Goal: Transaction & Acquisition: Purchase product/service

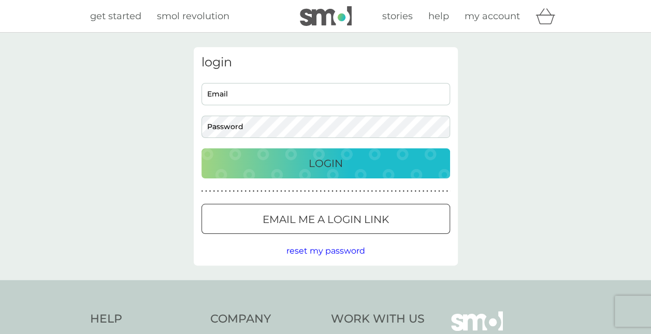
click at [114, 23] on link "get started" at bounding box center [115, 16] width 51 height 15
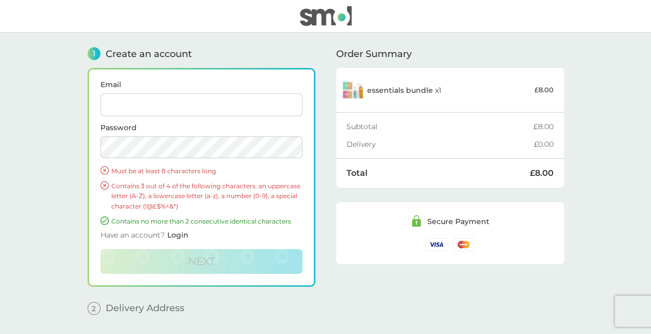
click at [137, 107] on input "Email" at bounding box center [201, 104] width 202 height 23
type input "cameron.scarlett@theaccessgroup.com"
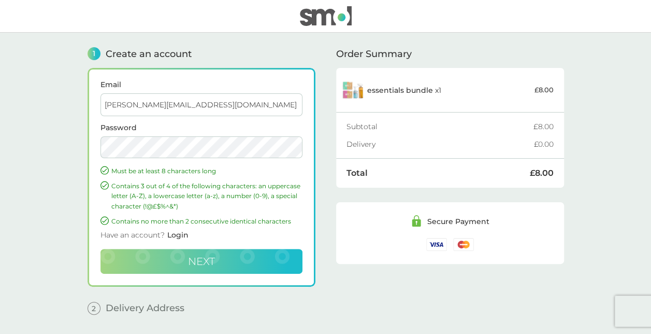
click at [145, 257] on button "Next" at bounding box center [201, 261] width 202 height 25
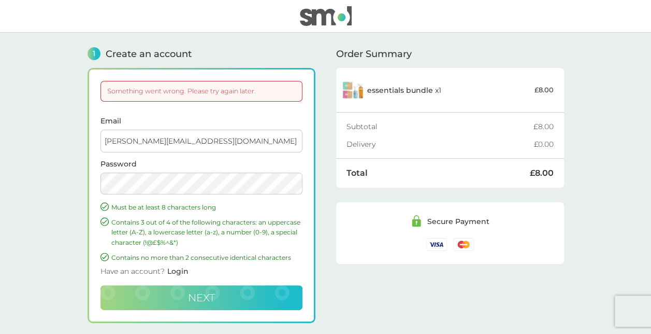
click at [218, 300] on button "Next" at bounding box center [201, 297] width 202 height 25
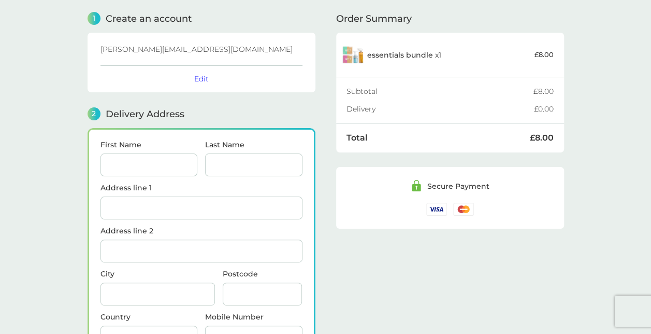
scroll to position [126, 0]
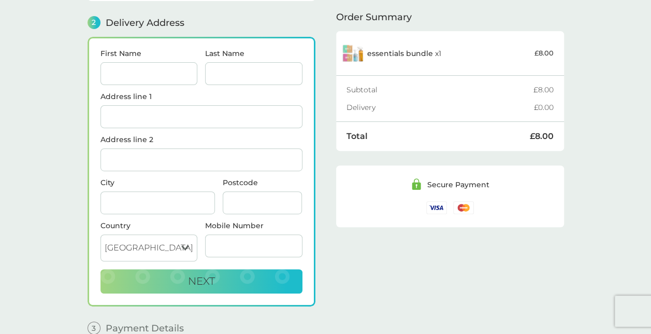
click at [162, 67] on input "First Name" at bounding box center [148, 73] width 97 height 23
type input "[PERSON_NAME]"
type input "Scarlett"
type input "Camden"
type input "NW5 1BN"
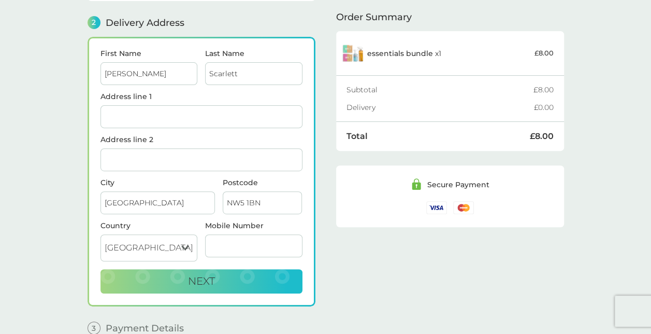
type input "07411197060"
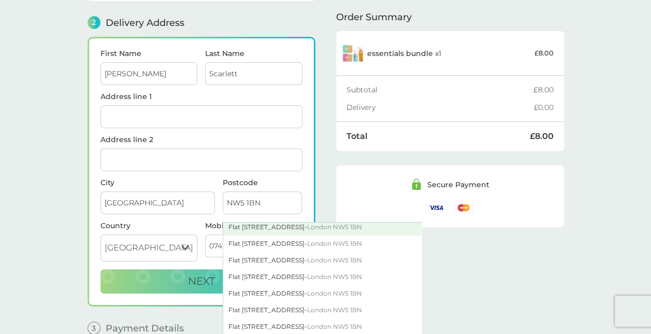
scroll to position [64, 0]
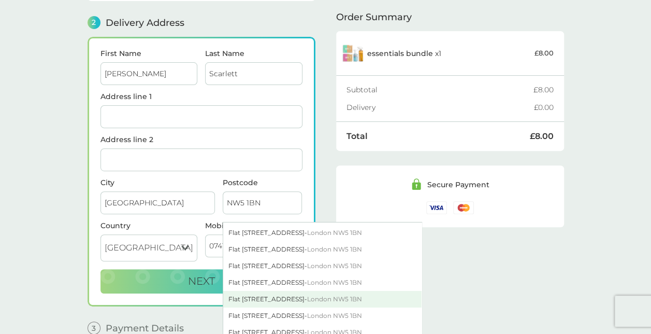
click at [262, 291] on div "Flat 17 Denyer House Highgate Road - London NW5 1BN" at bounding box center [322, 299] width 198 height 17
type input "Flat 17, Denyer House"
type input "Highgate Road"
type input "London"
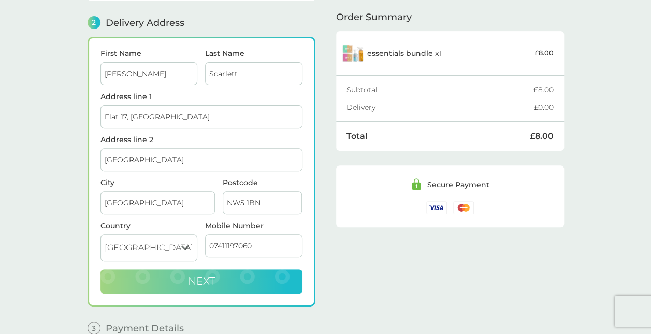
click at [219, 272] on button "Next" at bounding box center [201, 281] width 202 height 25
checkbox input "true"
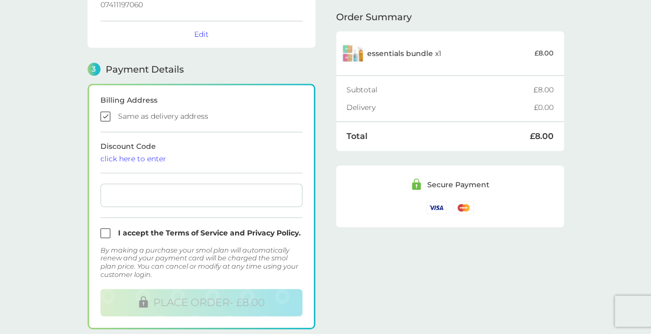
scroll to position [250, 0]
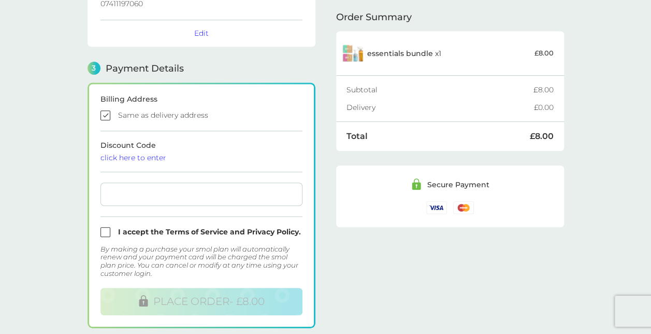
click at [190, 177] on form "Billing Address Same as delivery address Discount Code click here to enter I ac…" at bounding box center [201, 205] width 202 height 220
click at [138, 227] on input "checkbox" at bounding box center [201, 232] width 202 height 10
checkbox input "true"
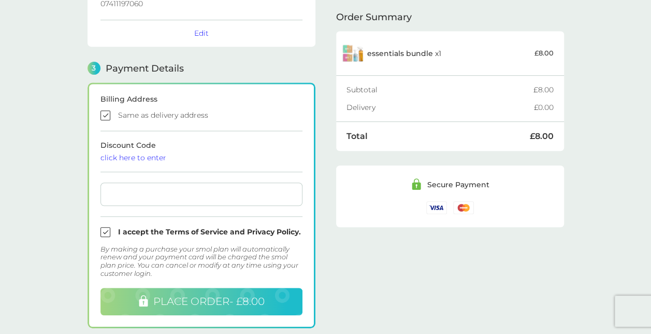
click at [156, 299] on span "PLACE ORDER - £8.00" at bounding box center [208, 301] width 111 height 12
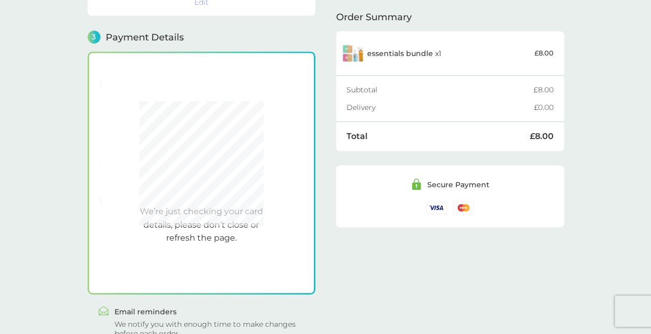
scroll to position [294, 0]
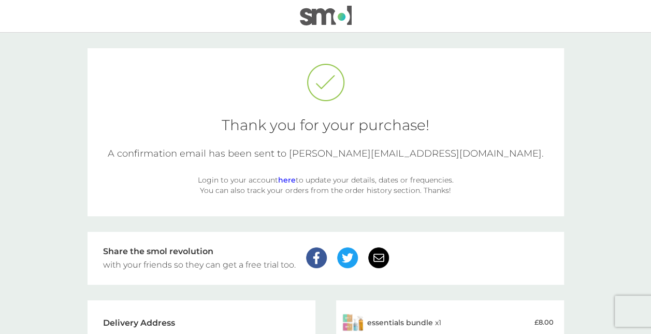
click at [392, 138] on div "Thank you for your purchase! A confirmation email has been sent to cameron.scar…" at bounding box center [326, 132] width 477 height 168
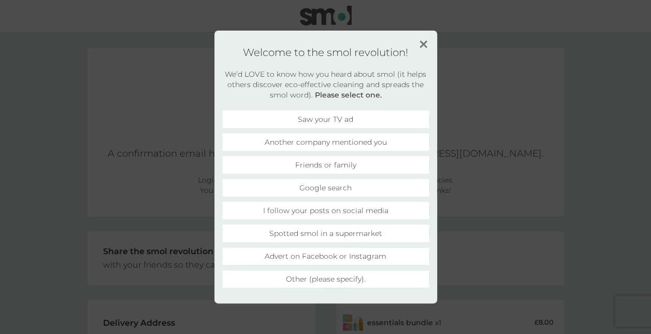
click at [424, 47] on img at bounding box center [424, 44] width 8 height 8
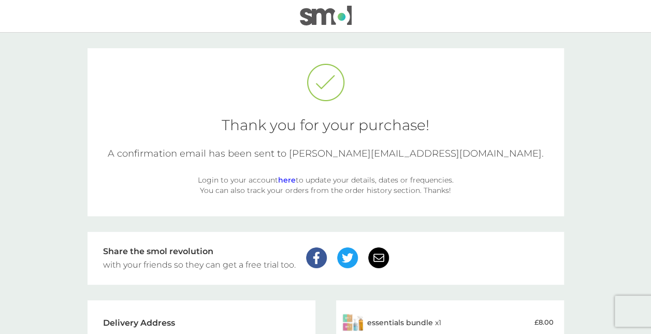
click at [317, 20] on img at bounding box center [326, 16] width 52 height 20
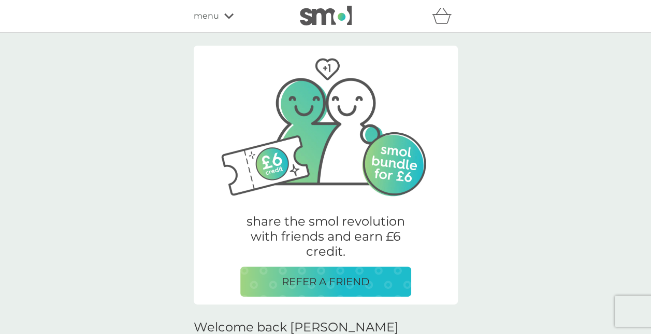
drag, startPoint x: 218, startPoint y: 20, endPoint x: 194, endPoint y: 13, distance: 24.3
click at [194, 13] on span "menu" at bounding box center [206, 15] width 25 height 13
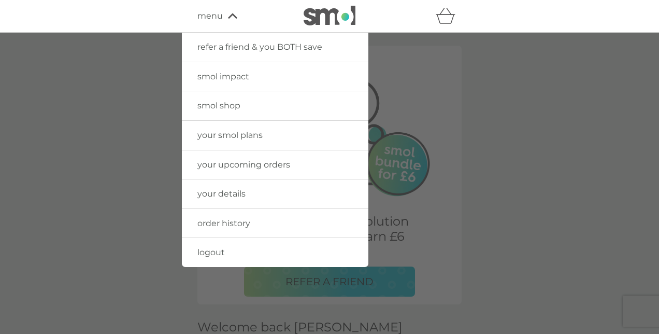
click at [212, 104] on span "smol shop" at bounding box center [218, 105] width 43 height 10
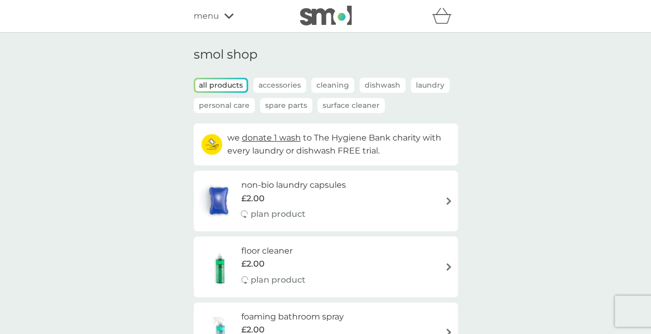
click at [349, 205] on div "non-bio laundry capsules £2.00 plan product" at bounding box center [298, 200] width 115 height 45
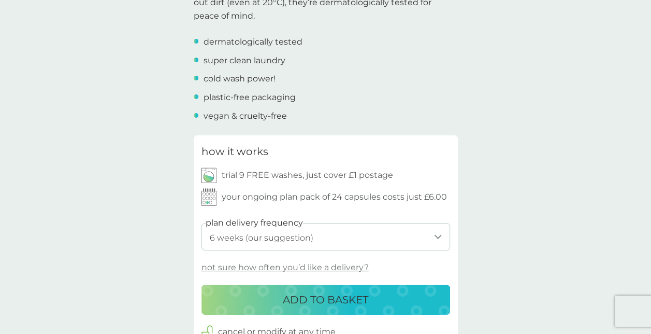
scroll to position [376, 0]
click at [290, 229] on select "1 week 2 weeks 3 weeks 4 weeks 5 weeks 6 weeks (our suggestion) 7 weeks 8 weeks…" at bounding box center [325, 235] width 249 height 27
click at [270, 241] on select "1 week 2 weeks 3 weeks 4 weeks 5 weeks 6 weeks (our suggestion) 7 weeks 8 weeks…" at bounding box center [325, 235] width 249 height 27
select select "119"
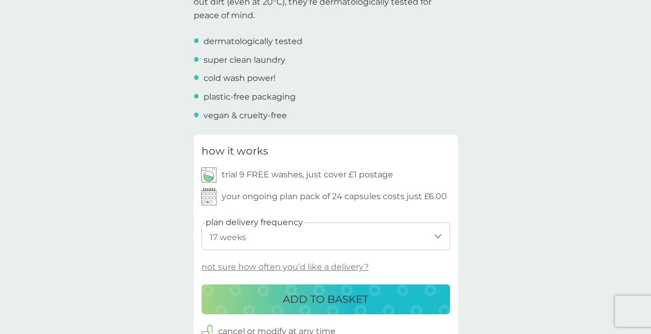
click at [201, 222] on select "1 week 2 weeks 3 weeks 4 weeks 5 weeks 6 weeks (our suggestion) 7 weeks 8 weeks…" at bounding box center [325, 235] width 249 height 27
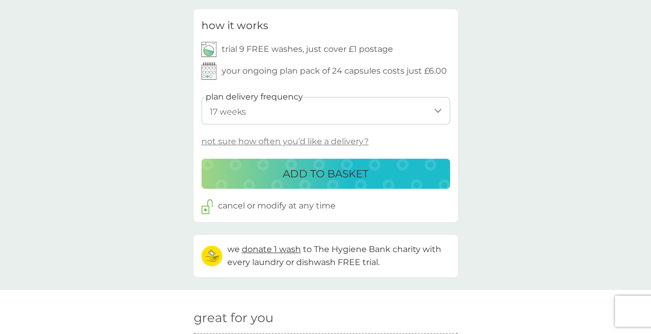
scroll to position [533, 0]
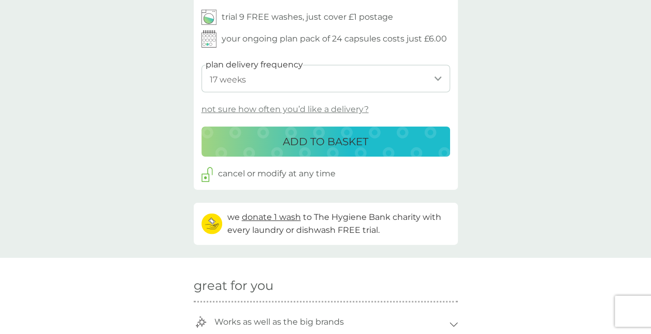
click at [402, 136] on div "ADD TO BASKET" at bounding box center [326, 141] width 228 height 17
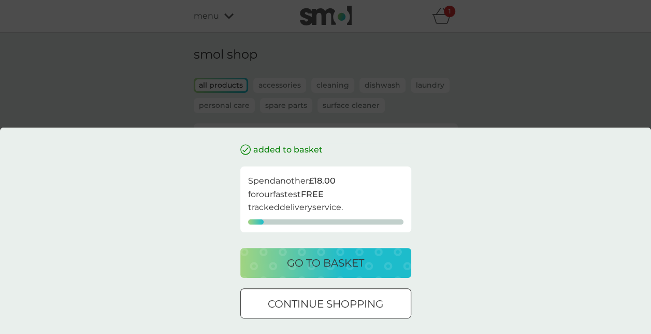
click at [373, 301] on p "continue shopping" at bounding box center [326, 303] width 116 height 17
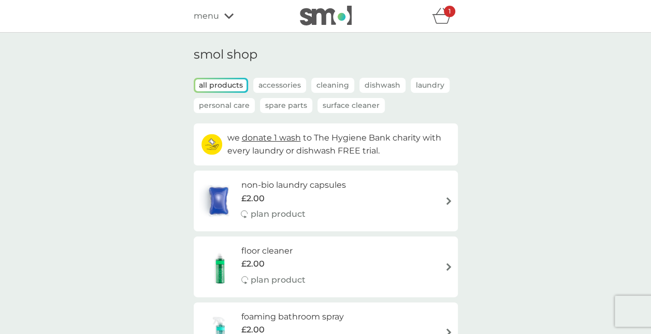
scroll to position [79, 0]
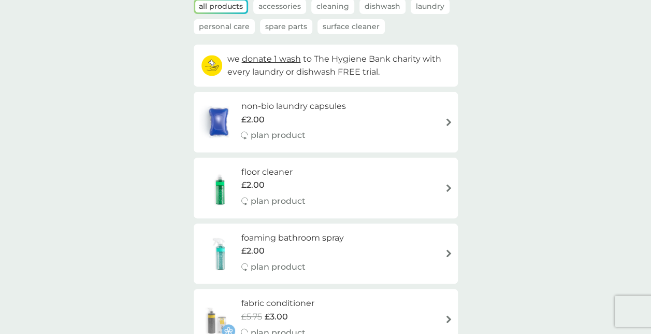
click at [386, 188] on div "floor cleaner £2.00 plan product" at bounding box center [326, 187] width 254 height 45
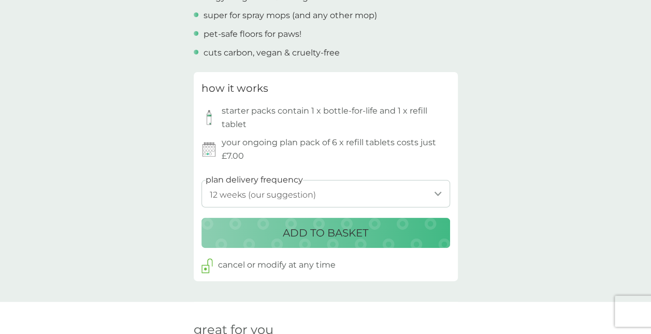
scroll to position [440, 0]
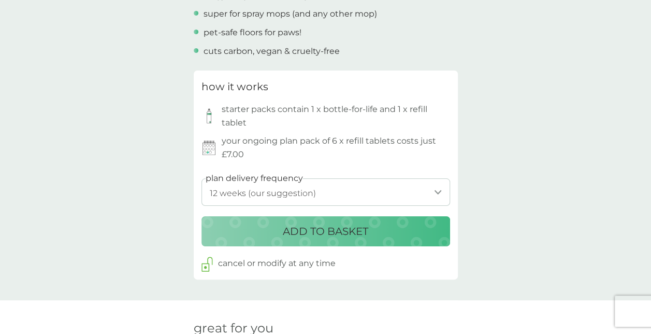
click at [312, 199] on select "1 week 2 weeks 3 weeks 4 weeks 5 weeks 6 weeks 7 weeks 8 weeks 9 weeks 10 weeks…" at bounding box center [325, 191] width 249 height 27
select select "182"
click at [201, 178] on select "1 week 2 weeks 3 weeks 4 weeks 5 weeks 6 weeks 7 weeks 8 weeks 9 weeks 10 weeks…" at bounding box center [325, 191] width 249 height 27
click at [263, 233] on div "ADD TO BASKET" at bounding box center [326, 231] width 228 height 17
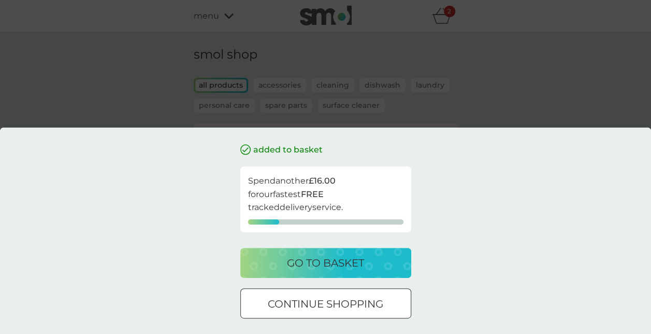
click at [368, 302] on p "continue shopping" at bounding box center [326, 303] width 116 height 17
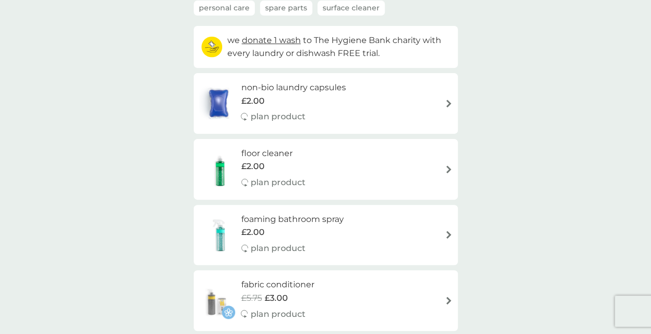
scroll to position [120, 0]
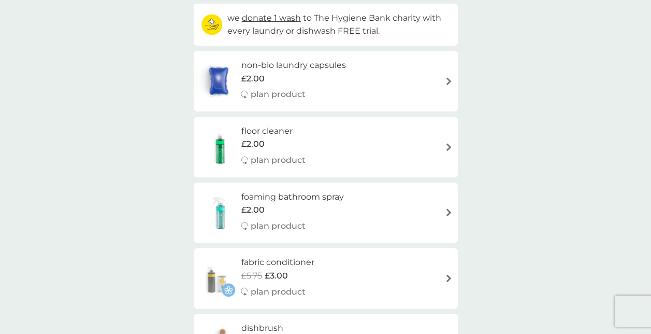
click at [374, 219] on div "foaming bathroom spray £2.00 plan product" at bounding box center [326, 212] width 254 height 45
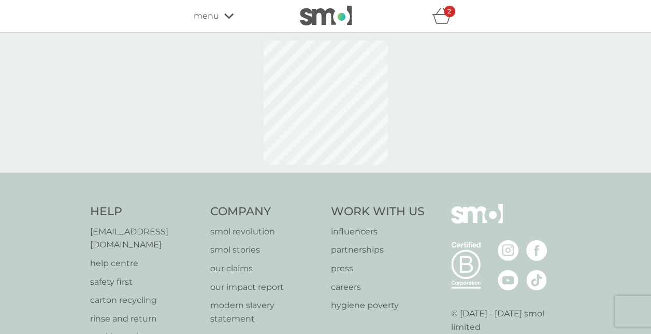
select select "182"
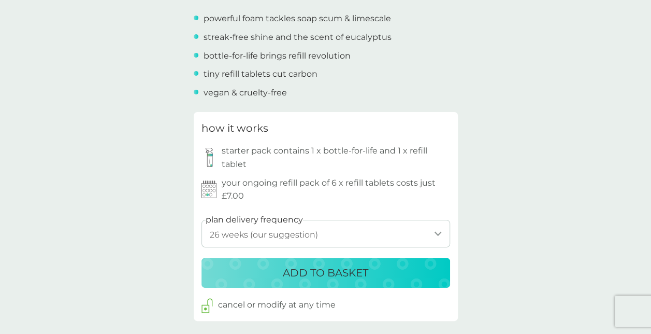
scroll to position [550, 0]
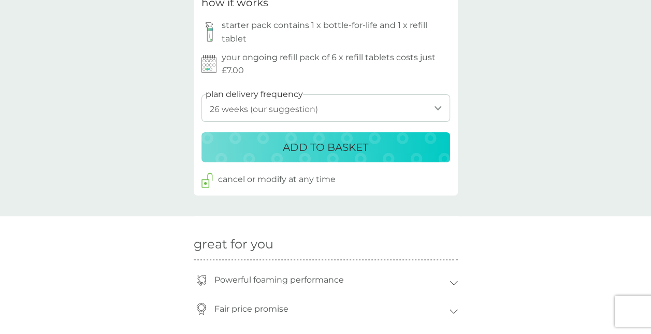
click at [386, 112] on select "1 week 2 weeks 3 weeks 4 weeks 5 weeks 6 weeks 7 weeks 8 weeks 9 weeks 10 weeks…" at bounding box center [325, 107] width 249 height 27
click at [201, 94] on select "1 week 2 weeks 3 weeks 4 weeks 5 weeks 6 weeks 7 weeks 8 weeks 9 weeks 10 weeks…" at bounding box center [325, 107] width 249 height 27
click at [343, 145] on p "ADD TO BASKET" at bounding box center [325, 147] width 85 height 17
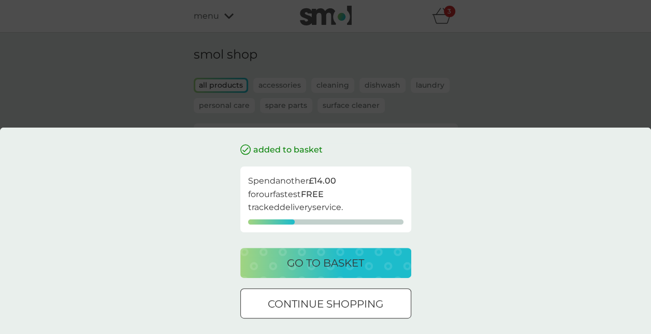
click at [372, 298] on p "continue shopping" at bounding box center [326, 303] width 116 height 17
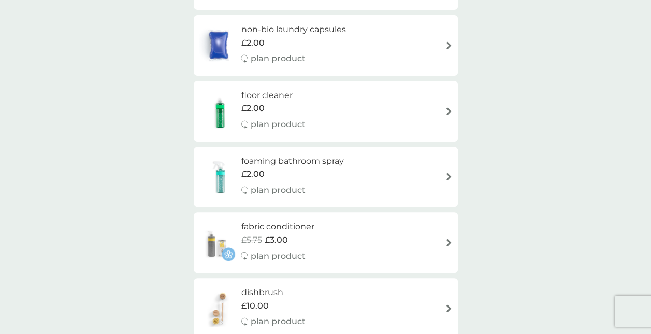
scroll to position [166, 0]
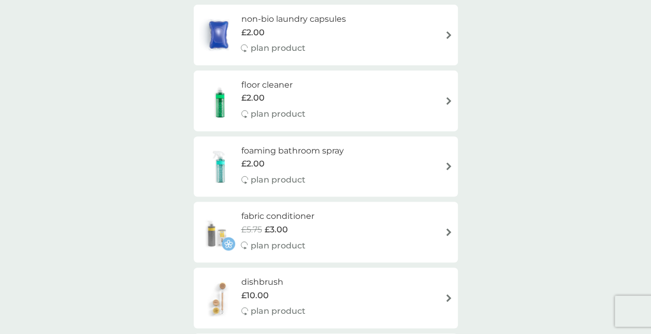
click at [381, 221] on div "fabric conditioner £5.75 £3.00 plan product" at bounding box center [326, 231] width 254 height 45
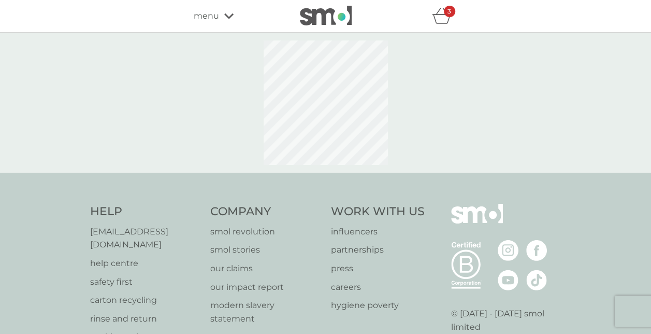
select select "182"
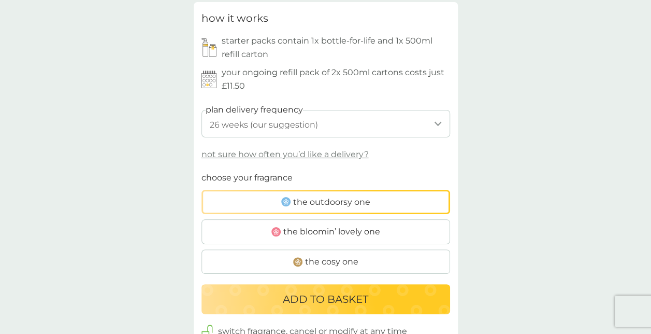
scroll to position [510, 0]
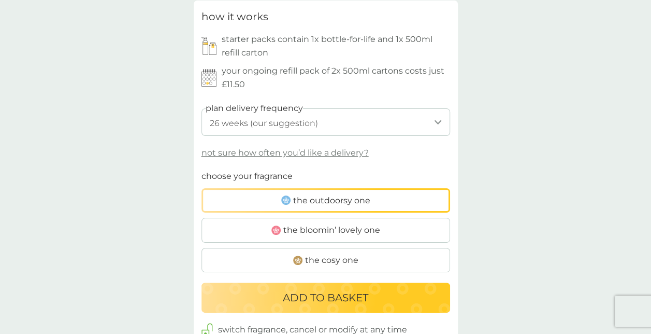
click at [356, 200] on span "the outdoorsy one" at bounding box center [331, 200] width 77 height 13
click at [201, 169] on input "the outdoorsy one" at bounding box center [201, 169] width 0 height 0
click at [339, 302] on p "ADD TO BASKET" at bounding box center [325, 297] width 85 height 17
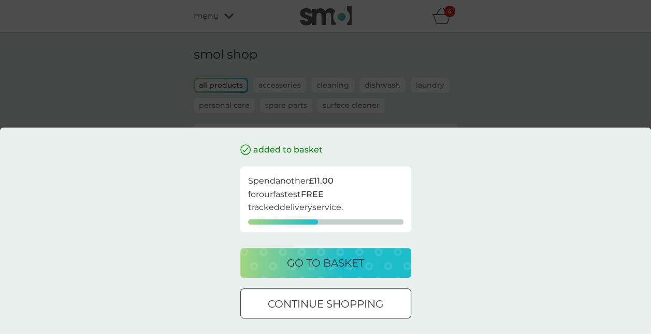
click at [346, 310] on p "continue shopping" at bounding box center [326, 303] width 116 height 17
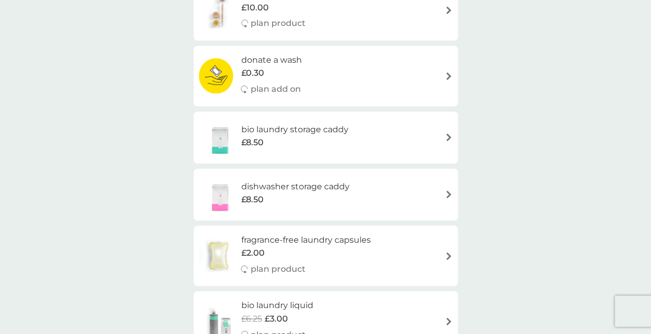
scroll to position [463, 0]
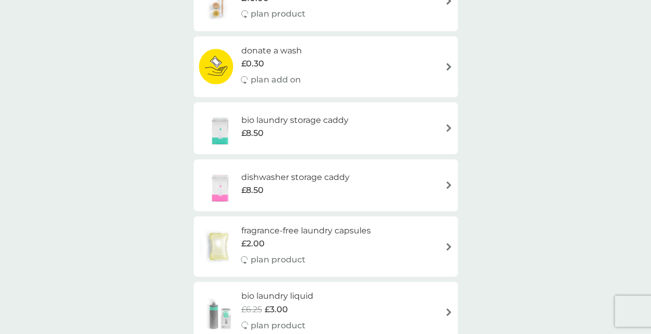
click at [418, 236] on div "fragrance-free laundry capsules £2.00 plan product" at bounding box center [326, 246] width 254 height 45
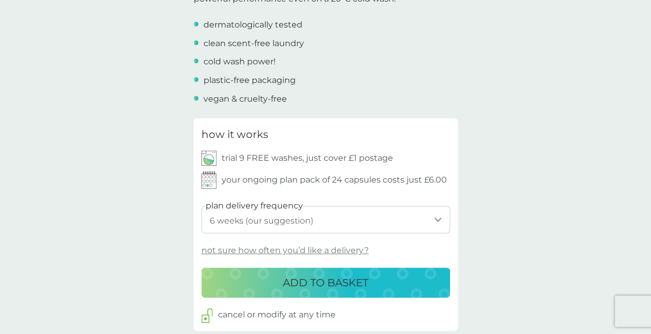
scroll to position [402, 0]
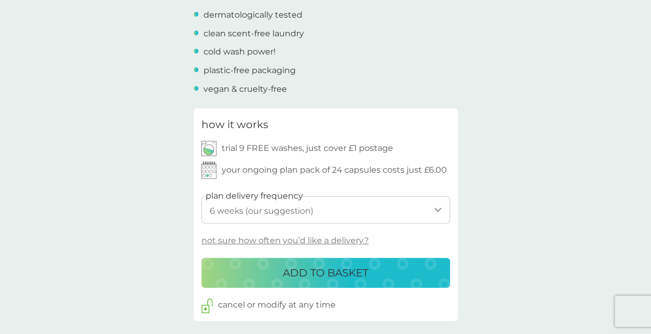
click at [375, 201] on select "1 week 2 weeks 3 weeks 4 weeks 5 weeks 6 weeks (our suggestion) 7 weeks 8 weeks…" at bounding box center [325, 209] width 249 height 27
select select "119"
click at [201, 196] on select "1 week 2 weeks 3 weeks 4 weeks 5 weeks 6 weeks (our suggestion) 7 weeks 8 weeks…" at bounding box center [325, 209] width 249 height 27
click at [266, 267] on div "ADD TO BASKET" at bounding box center [326, 272] width 228 height 17
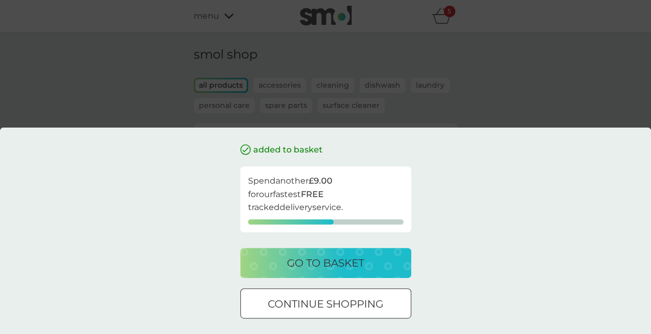
click at [359, 307] on p "continue shopping" at bounding box center [326, 303] width 116 height 17
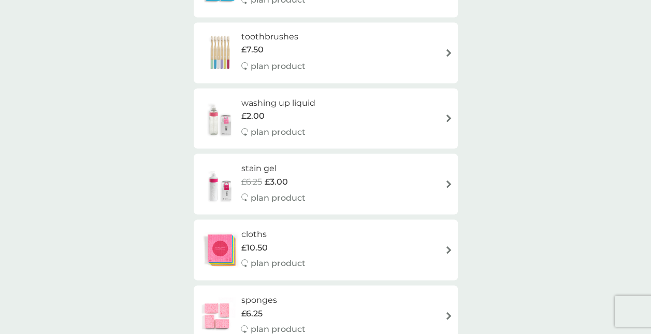
scroll to position [919, 0]
click at [380, 110] on div "washing up liquid £2.00 plan product" at bounding box center [326, 117] width 254 height 45
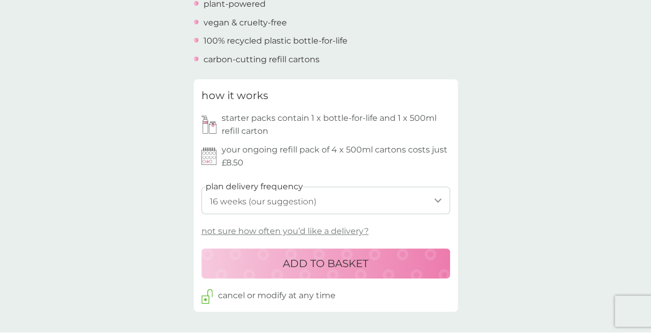
scroll to position [424, 0]
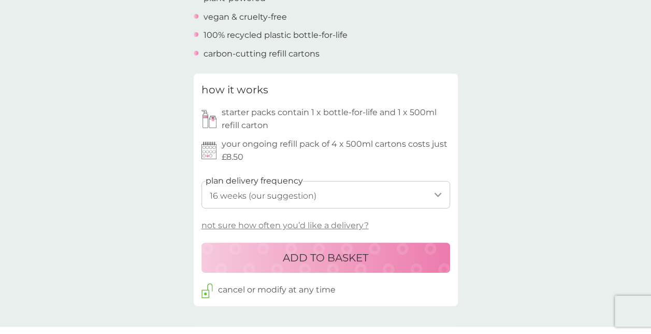
click at [354, 201] on select "1 week 2 weeks 3 weeks 4 weeks 5 weeks 6 weeks 7 weeks 8 weeks 9 weeks 10 weeks…" at bounding box center [325, 194] width 249 height 27
select select "210"
click at [201, 181] on select "1 week 2 weeks 3 weeks 4 weeks 5 weeks 6 weeks 7 weeks 8 weeks 9 weeks 10 weeks…" at bounding box center [325, 194] width 249 height 27
click at [256, 266] on button "ADD TO BASKET" at bounding box center [325, 257] width 249 height 30
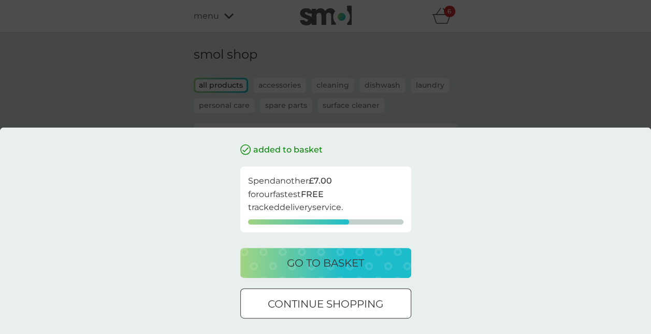
click at [339, 321] on div "added to basket Spend another £7.00 for our fastest FREE tracked delivery servi…" at bounding box center [325, 238] width 171 height 191
click at [348, 306] on p "continue shopping" at bounding box center [326, 303] width 116 height 17
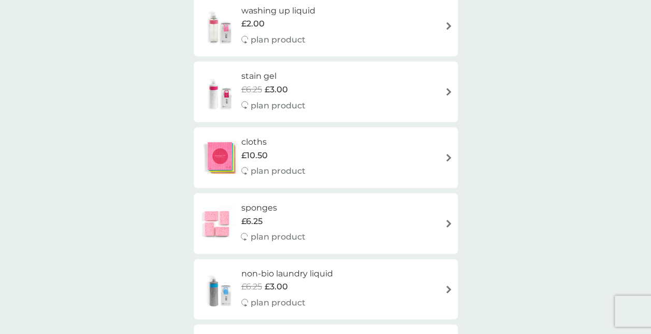
scroll to position [1021, 0]
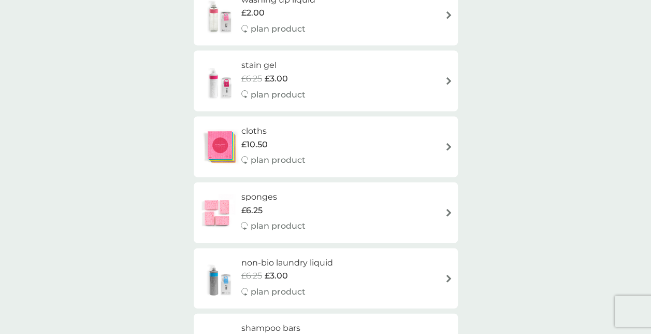
click at [316, 83] on div "stain gel £6.25 £3.00 plan product" at bounding box center [326, 81] width 254 height 45
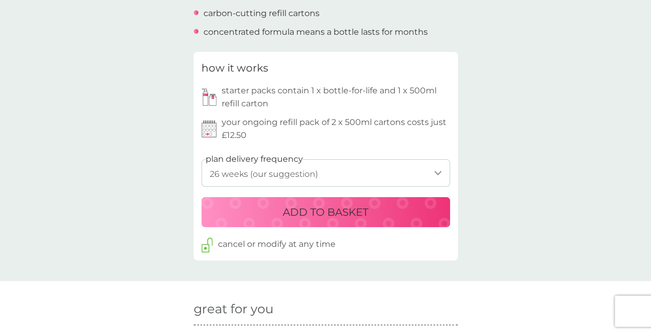
scroll to position [478, 0]
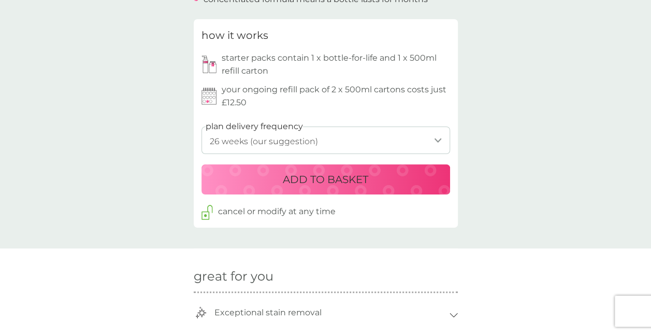
click at [271, 149] on select "1 week 2 weeks 3 weeks 4 weeks 5 weeks 6 weeks 7 weeks 8 weeks 9 weeks 10 weeks…" at bounding box center [325, 139] width 249 height 27
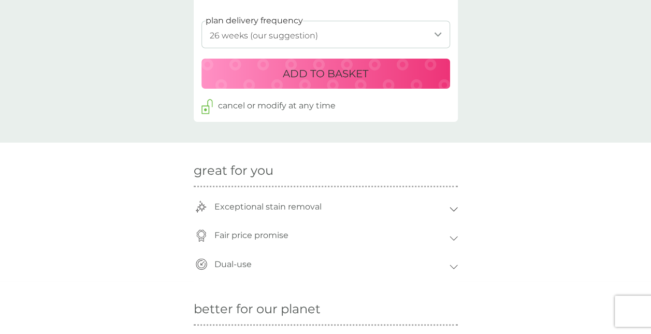
scroll to position [584, 0]
click at [347, 29] on select "1 week 2 weeks 3 weeks 4 weeks 5 weeks 6 weeks 7 weeks 8 weeks 9 weeks 10 weeks…" at bounding box center [325, 33] width 249 height 27
select select "245"
click at [201, 20] on select "1 week 2 weeks 3 weeks 4 weeks 5 weeks 6 weeks 7 weeks 8 weeks 9 weeks 10 weeks…" at bounding box center [325, 33] width 249 height 27
click at [307, 75] on p "ADD TO BASKET" at bounding box center [325, 73] width 85 height 17
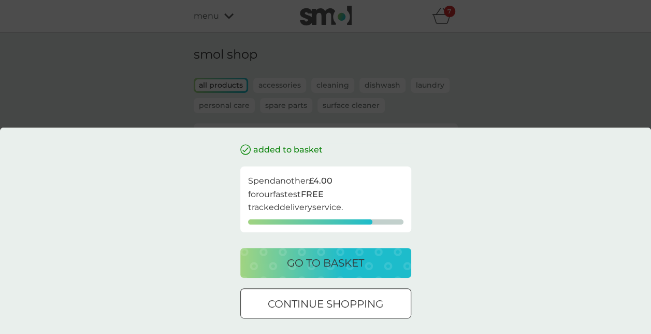
click at [322, 301] on div at bounding box center [325, 303] width 37 height 11
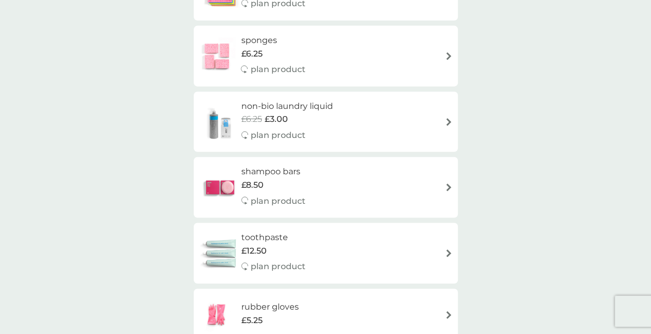
scroll to position [1174, 0]
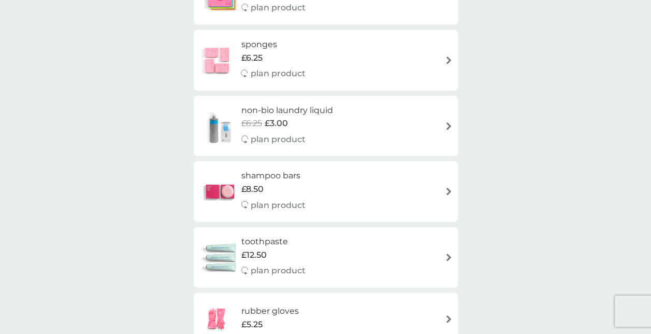
click at [352, 124] on div "non-bio laundry liquid £6.25 £3.00 plan product" at bounding box center [326, 126] width 254 height 45
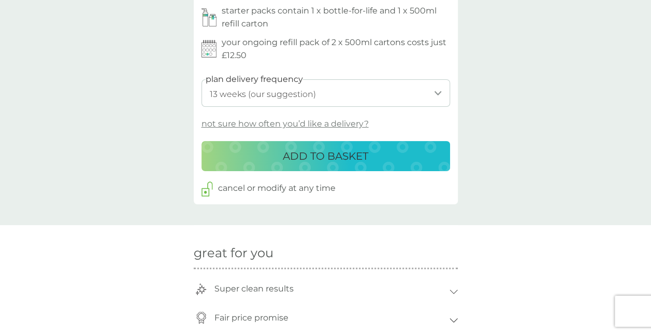
scroll to position [524, 0]
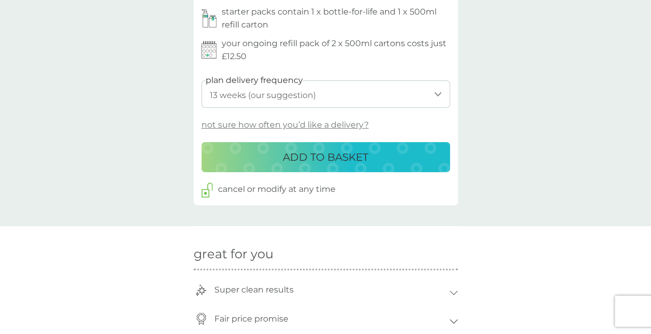
click at [362, 99] on select "1 week 2 weeks 3 weeks 4 weeks 5 weeks 6 weeks 7 weeks 8 weeks 9 weeks 10 weeks…" at bounding box center [325, 93] width 249 height 27
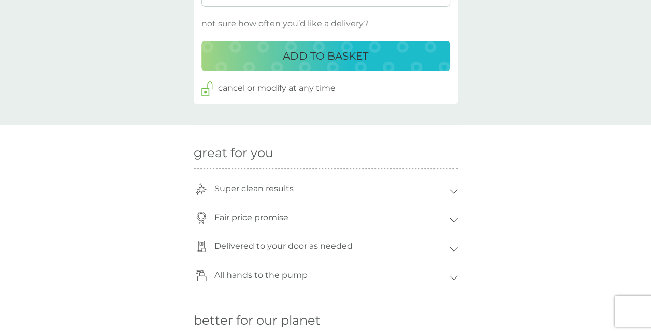
scroll to position [626, 0]
select select "245"
click at [281, 60] on div "ADD TO BASKET" at bounding box center [326, 55] width 228 height 17
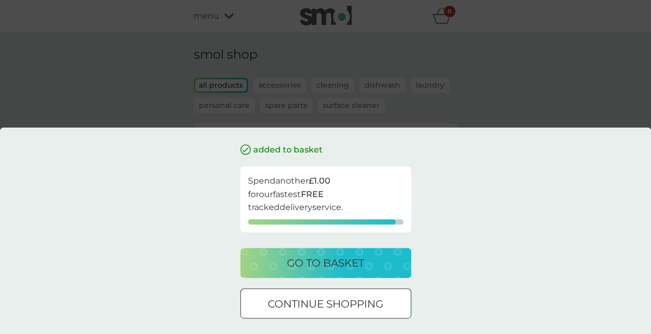
click at [318, 307] on div at bounding box center [325, 303] width 37 height 11
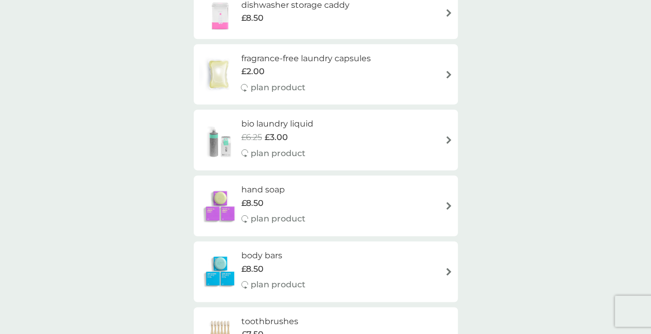
scroll to position [627, 0]
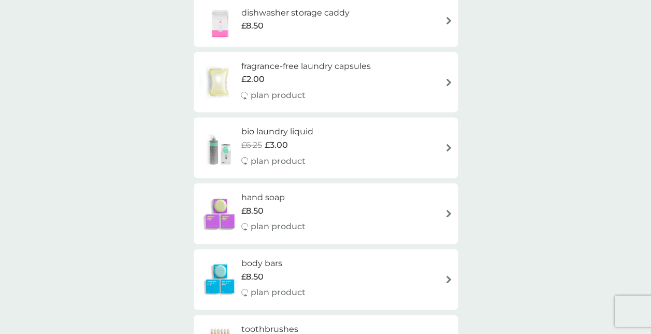
click at [358, 149] on div "bio laundry liquid £6.25 £3.00 plan product" at bounding box center [326, 147] width 254 height 45
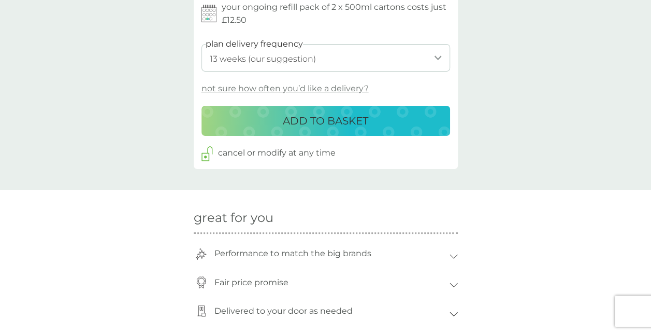
scroll to position [556, 0]
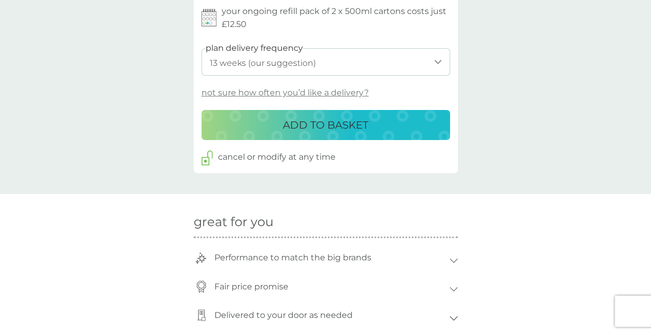
click at [373, 66] on select "1 week 2 weeks 3 weeks 4 weeks 5 weeks 6 weeks 7 weeks 8 weeks 9 weeks 10 weeks…" at bounding box center [325, 61] width 249 height 27
select select "245"
click at [201, 48] on select "1 week 2 weeks 3 weeks 4 weeks 5 weeks 6 weeks 7 weeks 8 weeks 9 weeks 10 weeks…" at bounding box center [325, 61] width 249 height 27
click at [344, 119] on p "ADD TO BASKET" at bounding box center [325, 125] width 85 height 17
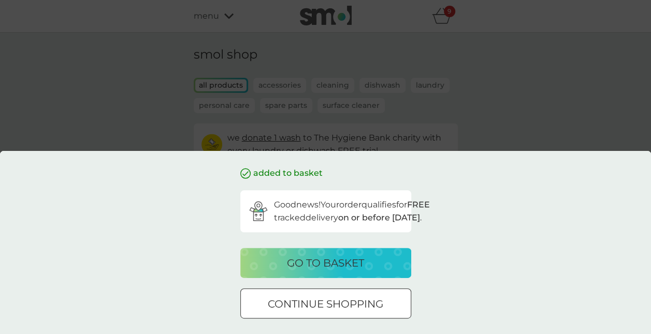
click at [366, 309] on p "continue shopping" at bounding box center [326, 303] width 116 height 17
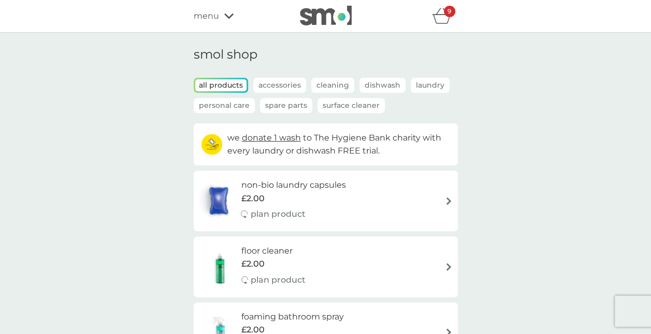
click at [436, 15] on icon "basket" at bounding box center [442, 19] width 18 height 9
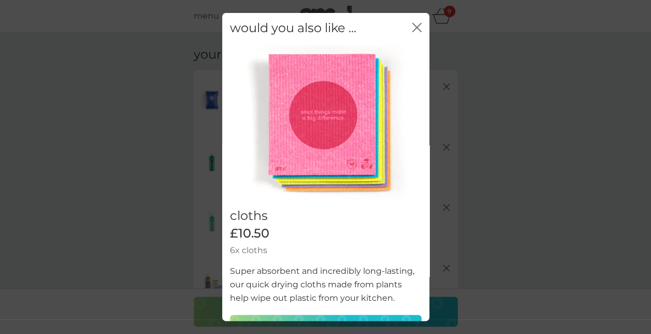
click at [412, 21] on div "close" at bounding box center [416, 28] width 9 height 15
click at [402, 32] on div "would you also like ... close" at bounding box center [325, 28] width 207 height 31
click at [412, 29] on icon "close" at bounding box center [416, 27] width 9 height 9
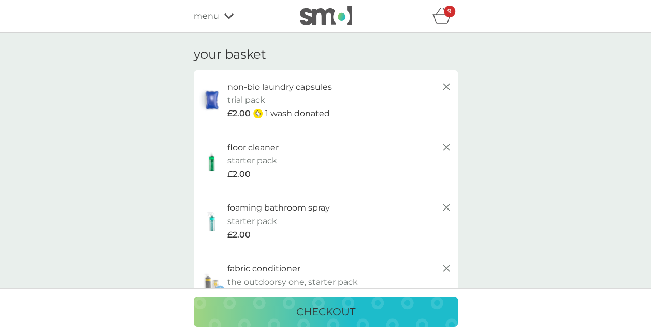
click at [218, 12] on span "menu" at bounding box center [206, 15] width 25 height 13
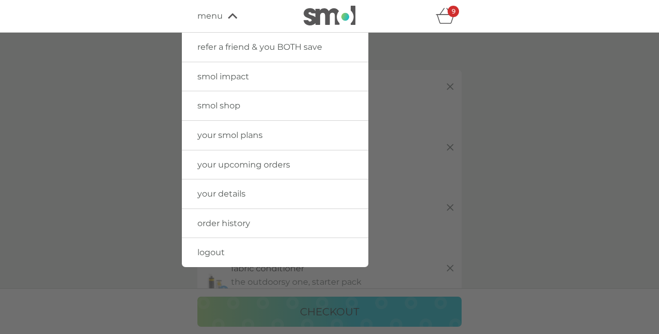
click at [219, 101] on span "smol shop" at bounding box center [218, 105] width 43 height 10
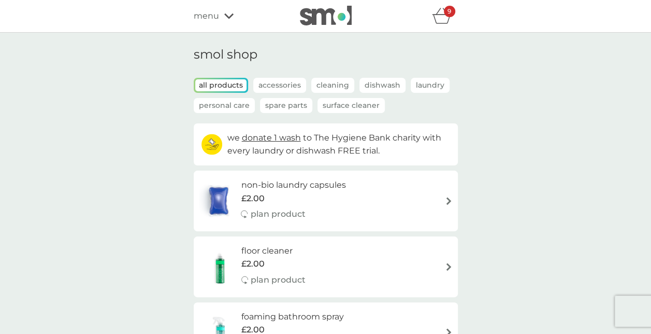
click at [445, 17] on div "9" at bounding box center [449, 11] width 11 height 11
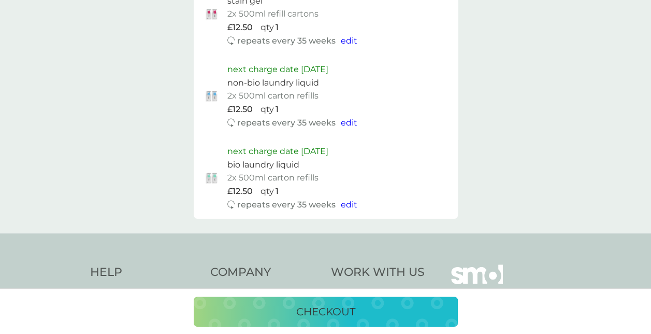
scroll to position [1576, 0]
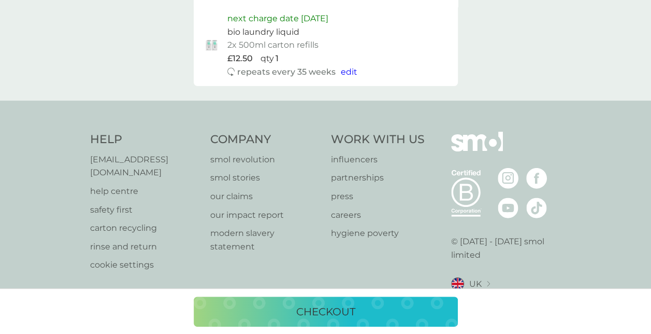
click at [319, 308] on p "checkout" at bounding box center [325, 311] width 59 height 17
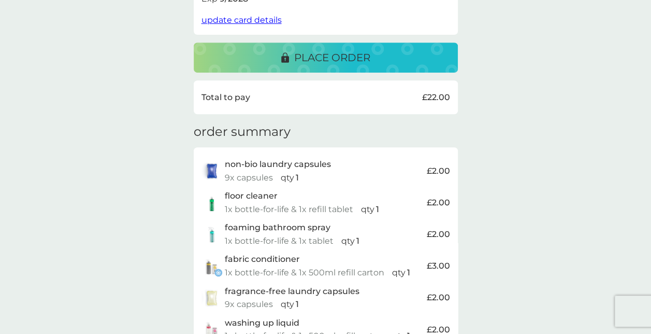
scroll to position [208, 0]
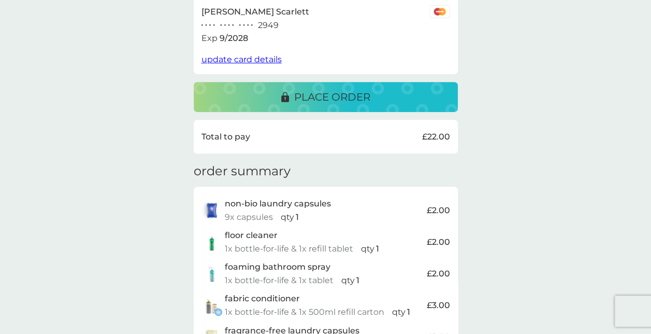
click at [368, 79] on div "payment details Cameron Scarlett ● ● ● ● ● ● ● ● ● ● ● ● 2949 Exp 9 / 2028 upda…" at bounding box center [326, 43] width 264 height 137
click at [354, 89] on p "place order" at bounding box center [332, 97] width 76 height 17
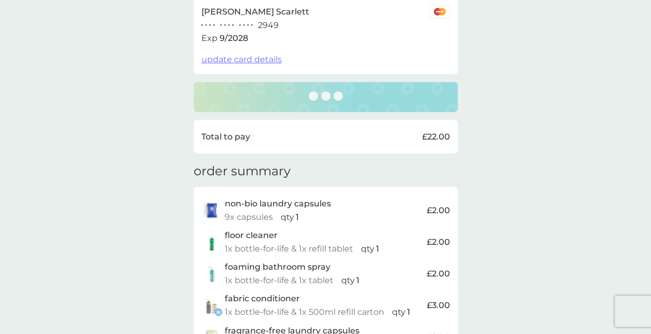
click at [501, 106] on div "delivery address Cameron Scarlett Flat 17, Denyer House Highgate Road London NW…" at bounding box center [325, 227] width 651 height 806
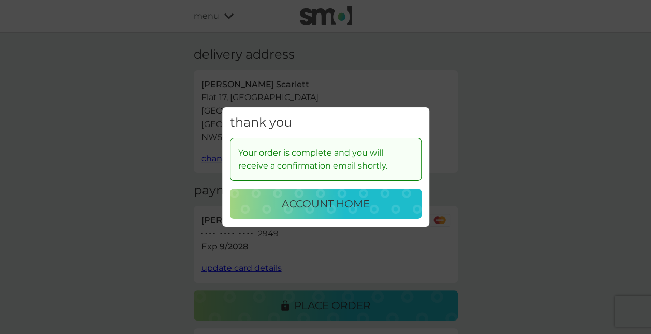
click at [378, 219] on div "Your order is complete and you will receive a confirmation email shortly. accou…" at bounding box center [325, 182] width 207 height 89
click at [384, 200] on div "account home" at bounding box center [325, 203] width 171 height 17
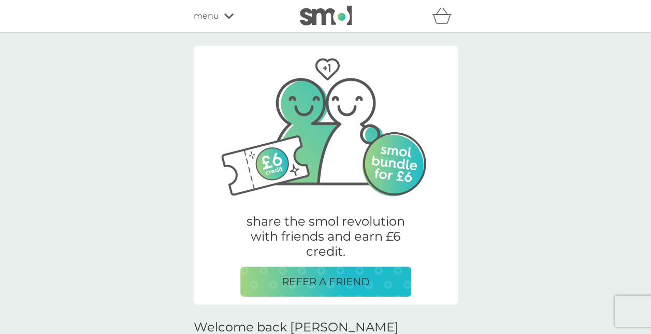
click at [225, 18] on icon at bounding box center [228, 16] width 9 height 6
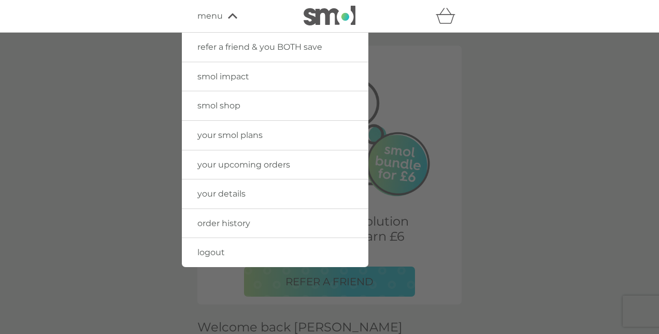
click at [227, 103] on span "smol shop" at bounding box center [218, 105] width 43 height 10
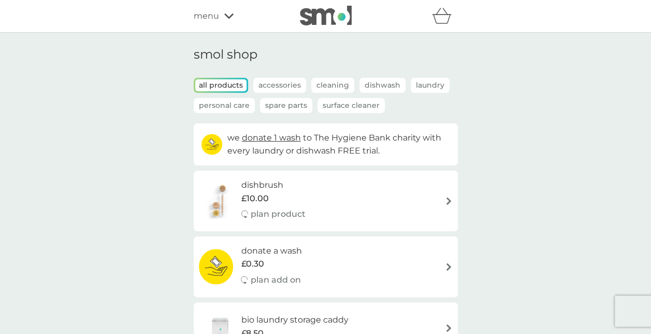
click at [218, 18] on span "menu" at bounding box center [206, 15] width 25 height 13
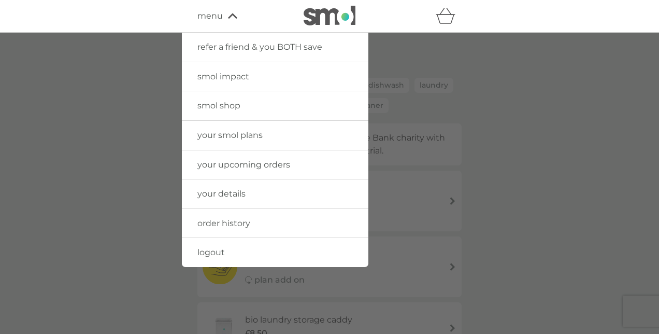
click at [257, 131] on span "your smol plans" at bounding box center [229, 135] width 65 height 10
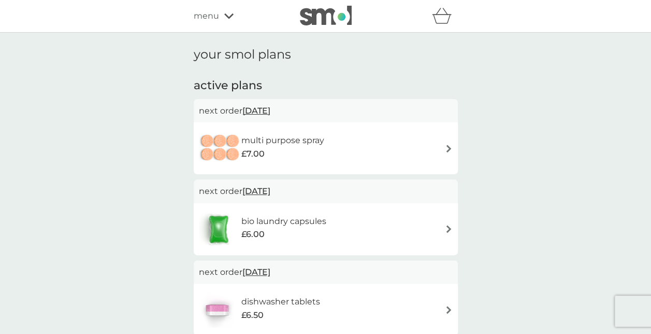
click at [434, 155] on div "multi purpose spray £7.00" at bounding box center [326, 148] width 254 height 36
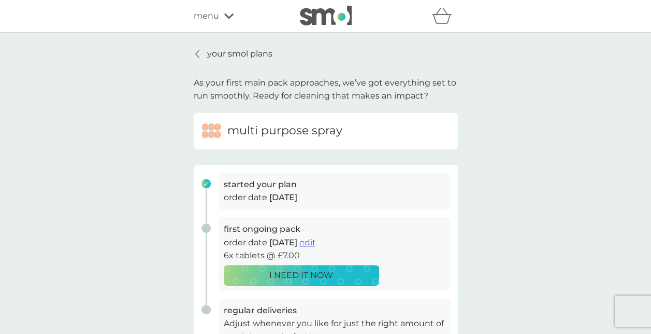
click at [315, 238] on span "edit" at bounding box center [307, 242] width 16 height 10
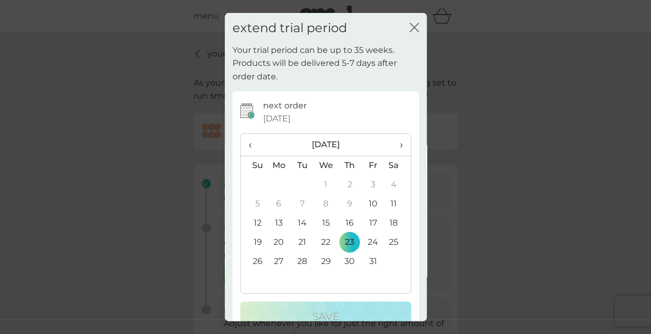
click at [393, 139] on span "›" at bounding box center [397, 145] width 10 height 22
click at [386, 198] on td "10" at bounding box center [397, 203] width 26 height 19
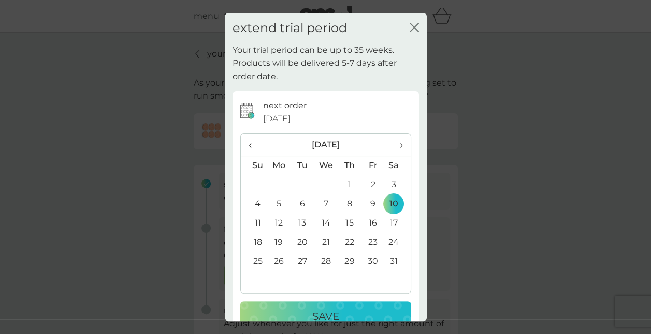
click at [346, 308] on div "Save" at bounding box center [326, 316] width 150 height 17
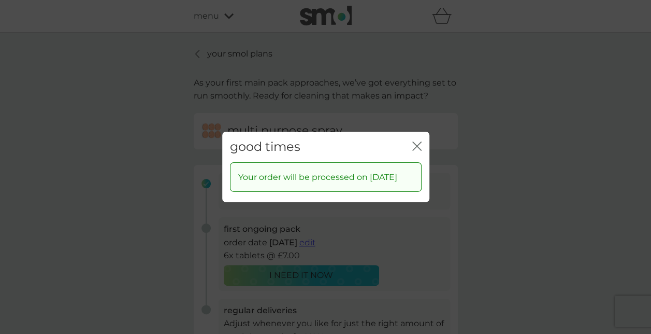
click at [415, 141] on icon "close" at bounding box center [416, 145] width 9 height 9
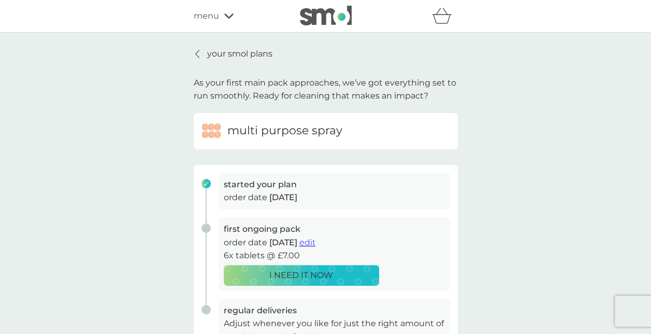
click at [198, 50] on icon at bounding box center [197, 54] width 4 height 8
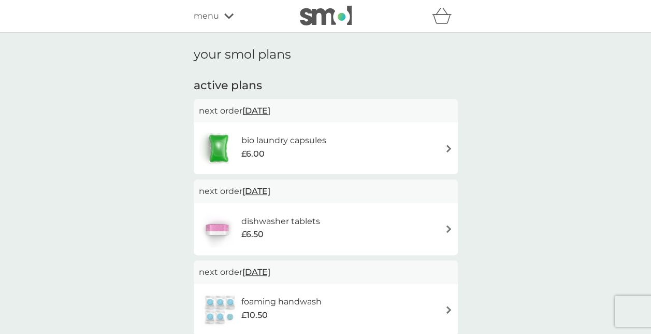
click at [400, 125] on div "bio laundry capsules £6.00" at bounding box center [326, 148] width 264 height 52
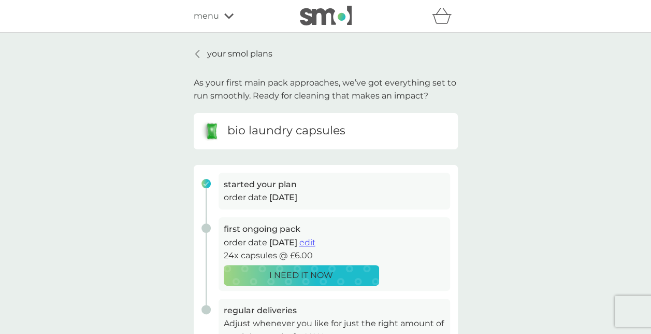
click at [315, 238] on span "edit" at bounding box center [307, 242] width 16 height 10
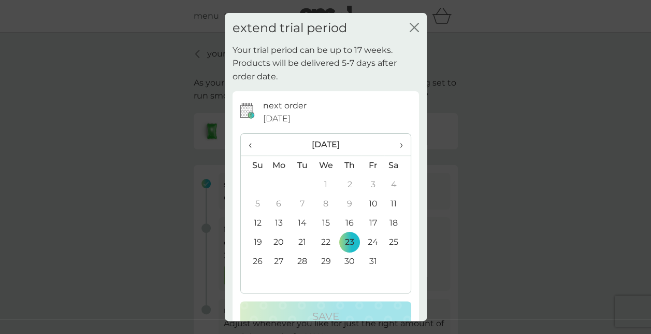
click at [393, 141] on span "›" at bounding box center [397, 145] width 10 height 22
click at [385, 202] on td "10" at bounding box center [397, 203] width 26 height 19
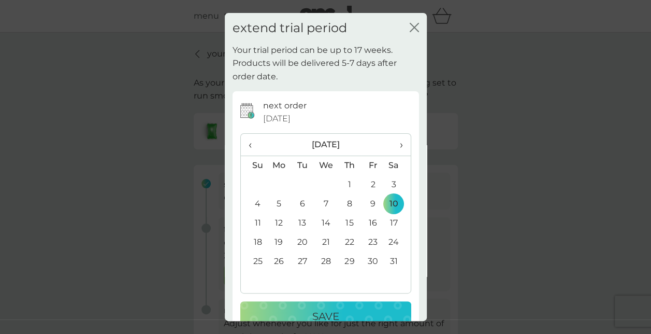
click at [312, 312] on p "Save" at bounding box center [325, 316] width 27 height 17
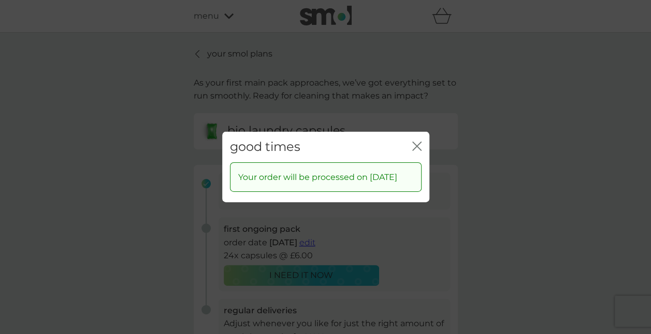
click at [416, 141] on icon "close" at bounding box center [416, 145] width 9 height 9
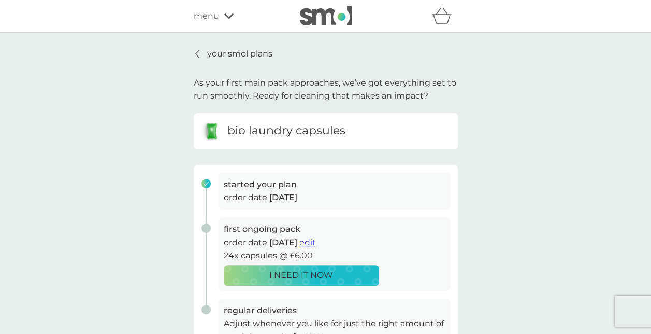
click at [220, 52] on p "your smol plans" at bounding box center [239, 53] width 65 height 13
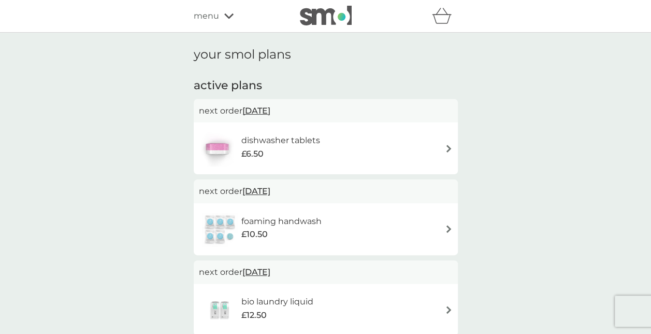
click at [379, 149] on div "dishwasher tablets £6.50" at bounding box center [326, 148] width 254 height 36
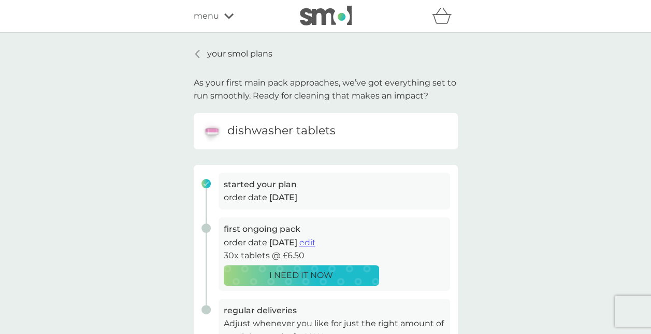
click at [315, 242] on span "edit" at bounding box center [307, 242] width 16 height 10
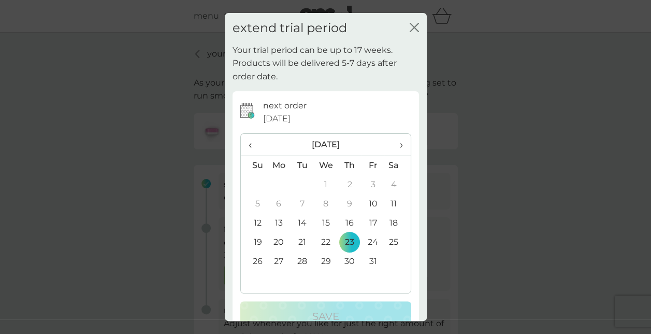
click at [396, 142] on th "›" at bounding box center [397, 145] width 26 height 22
click at [396, 143] on th "›" at bounding box center [397, 145] width 26 height 22
drag, startPoint x: 396, startPoint y: 143, endPoint x: 387, endPoint y: 200, distance: 58.1
click at [387, 200] on td "10" at bounding box center [397, 203] width 26 height 19
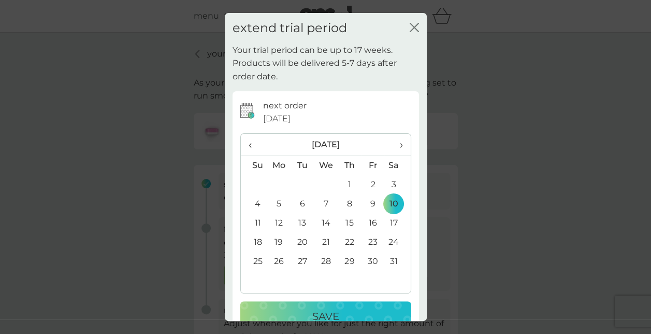
click at [326, 311] on p "Save" at bounding box center [325, 316] width 27 height 17
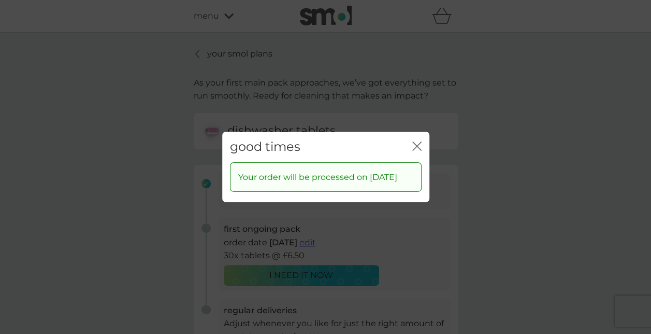
click at [413, 141] on icon "close" at bounding box center [416, 145] width 9 height 9
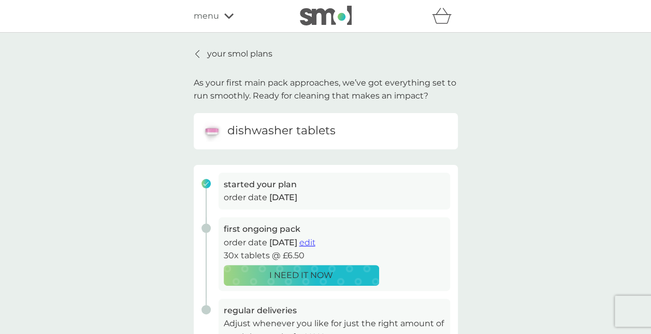
click at [220, 51] on p "your smol plans" at bounding box center [239, 53] width 65 height 13
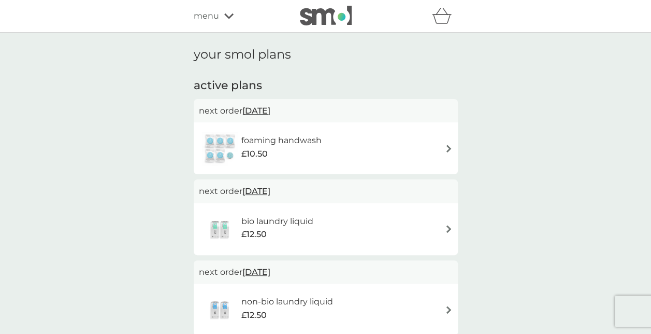
click at [364, 140] on div "foaming handwash £10.50" at bounding box center [326, 148] width 254 height 36
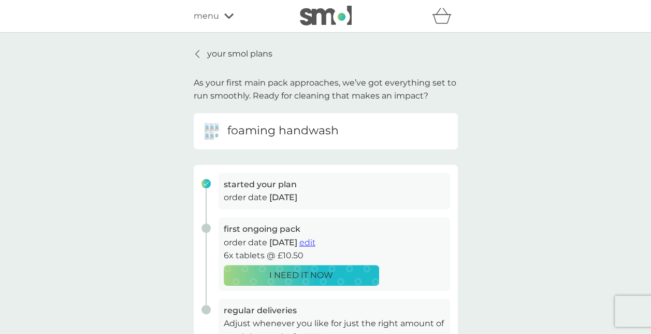
click at [315, 242] on span "edit" at bounding box center [307, 242] width 16 height 10
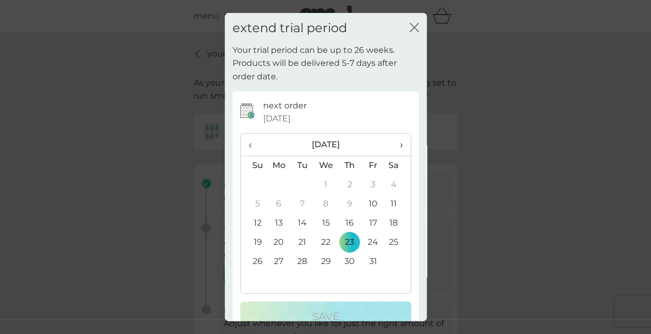
click at [393, 141] on span "›" at bounding box center [397, 145] width 10 height 22
click at [391, 211] on td "10" at bounding box center [397, 203] width 26 height 19
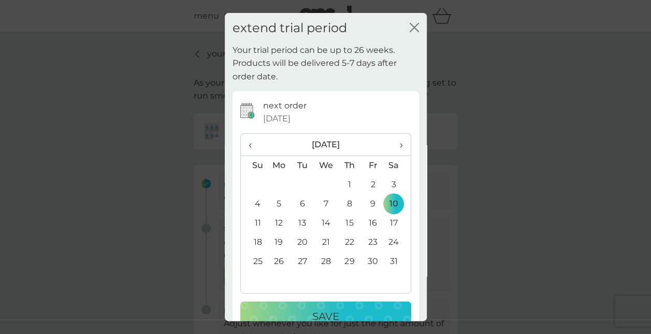
click at [335, 308] on div "Save" at bounding box center [326, 316] width 150 height 17
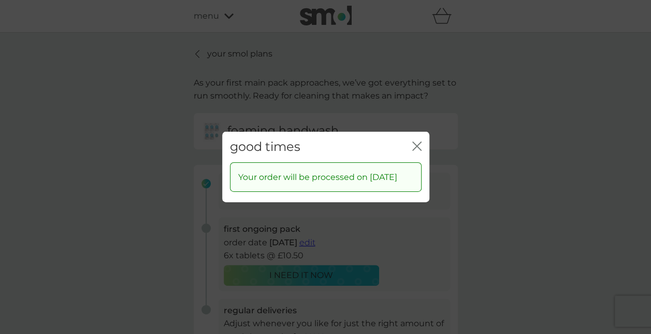
click at [414, 142] on icon "close" at bounding box center [415, 146] width 4 height 8
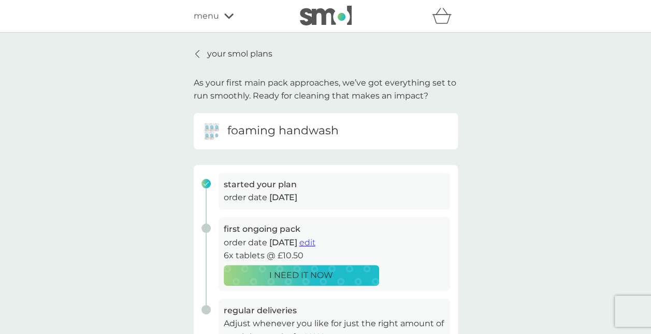
click at [218, 48] on p "your smol plans" at bounding box center [239, 53] width 65 height 13
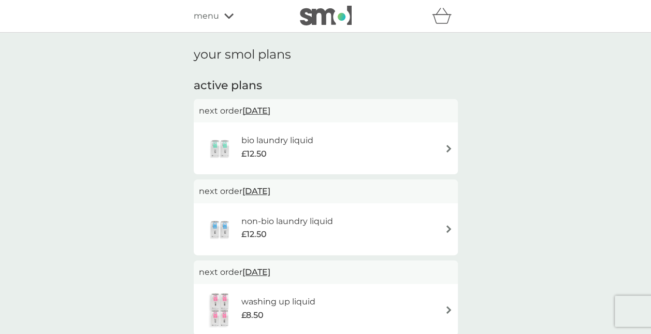
click at [346, 108] on p "next order 23 Oct 2025" at bounding box center [326, 110] width 254 height 13
click at [379, 140] on div "bio laundry liquid £12.50" at bounding box center [326, 148] width 254 height 36
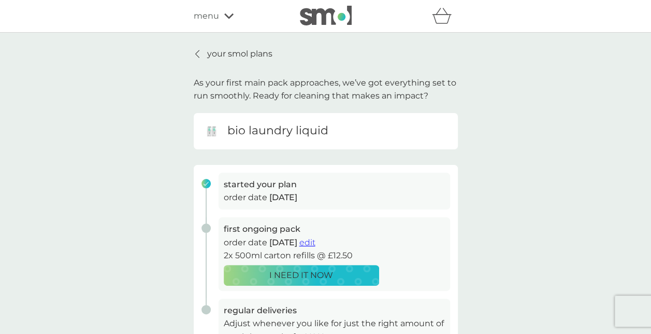
click at [315, 242] on span "edit" at bounding box center [307, 242] width 16 height 10
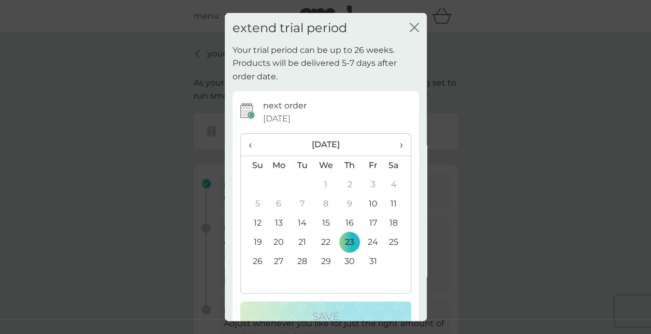
click at [394, 147] on span "›" at bounding box center [397, 145] width 10 height 22
click at [385, 203] on td "10" at bounding box center [397, 203] width 26 height 19
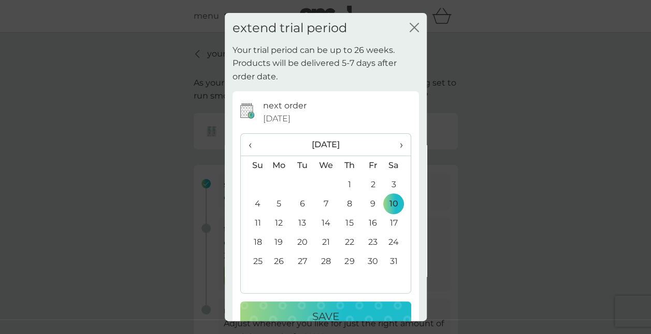
click at [302, 310] on div "Save" at bounding box center [326, 316] width 150 height 17
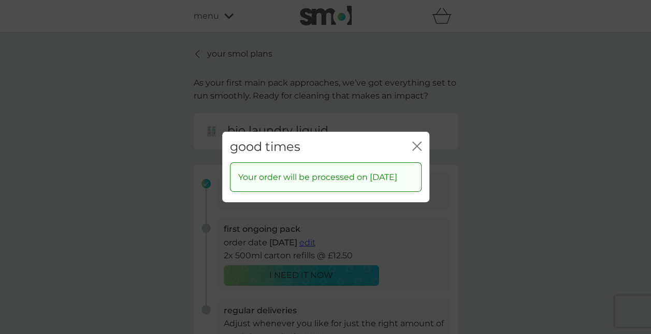
click at [411, 142] on div "good times close" at bounding box center [325, 147] width 207 height 31
click at [414, 142] on icon "close" at bounding box center [415, 146] width 4 height 8
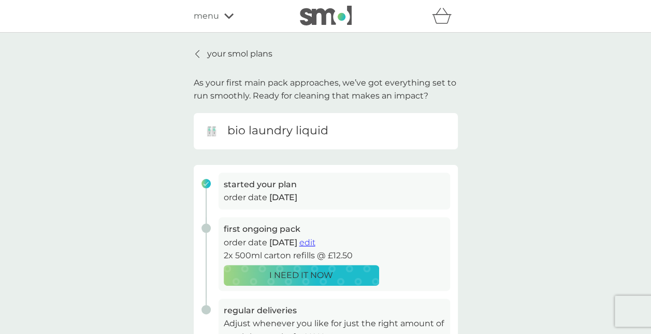
click at [207, 54] on p "your smol plans" at bounding box center [239, 53] width 65 height 13
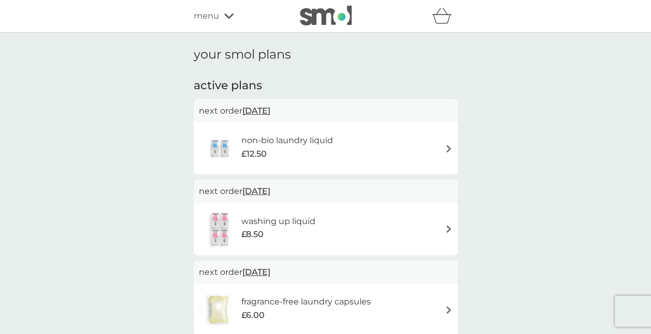
click at [372, 142] on div "non-bio laundry liquid £12.50" at bounding box center [326, 148] width 254 height 36
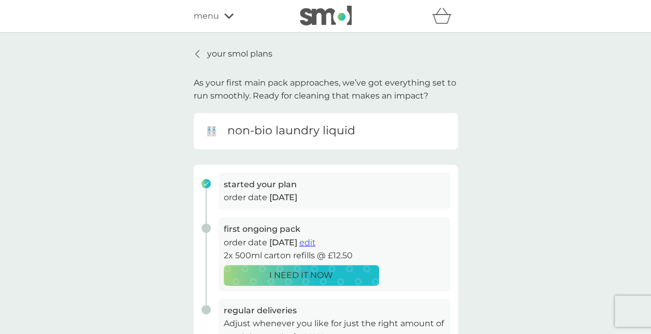
click at [315, 243] on span "edit" at bounding box center [307, 242] width 16 height 10
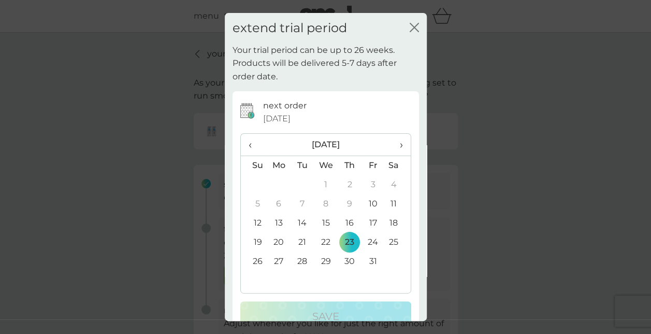
click at [392, 143] on span "›" at bounding box center [397, 145] width 10 height 22
click at [384, 208] on td "10" at bounding box center [397, 203] width 26 height 19
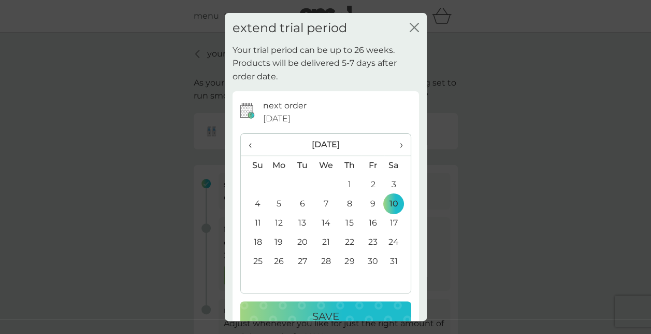
click at [316, 303] on button "Save" at bounding box center [325, 316] width 171 height 30
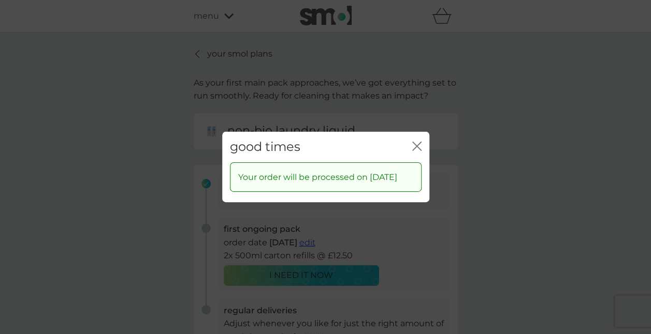
click at [419, 142] on icon "close" at bounding box center [419, 146] width 4 height 8
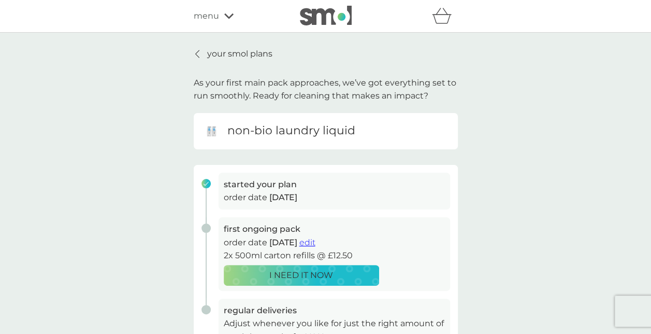
click at [209, 49] on p "your smol plans" at bounding box center [239, 53] width 65 height 13
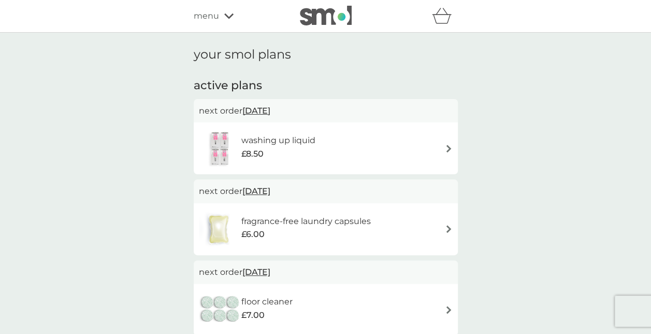
click at [380, 150] on div "washing up liquid £8.50" at bounding box center [326, 148] width 254 height 36
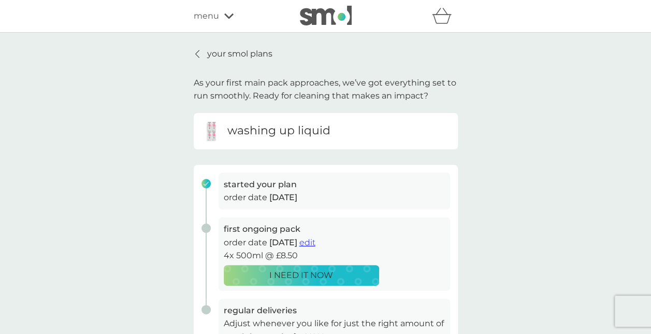
click at [315, 248] on button "edit" at bounding box center [307, 242] width 16 height 13
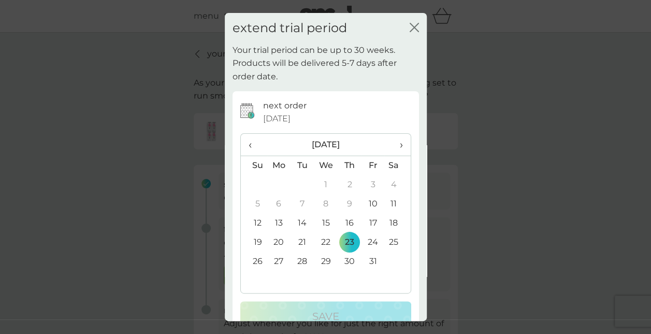
click at [392, 140] on span "›" at bounding box center [397, 145] width 10 height 22
click at [387, 198] on td "10" at bounding box center [397, 203] width 26 height 19
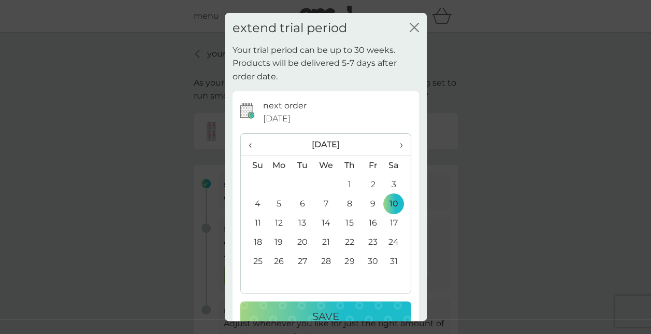
click at [294, 307] on button "Save" at bounding box center [325, 316] width 171 height 30
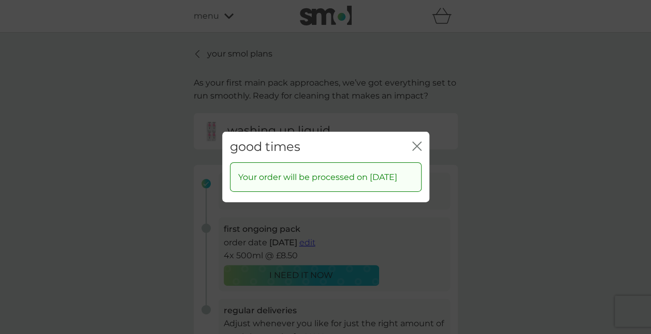
click at [416, 142] on icon "close" at bounding box center [415, 146] width 4 height 8
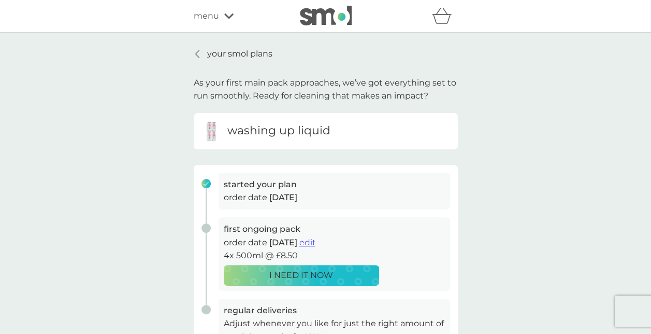
click at [244, 55] on p "your smol plans" at bounding box center [239, 53] width 65 height 13
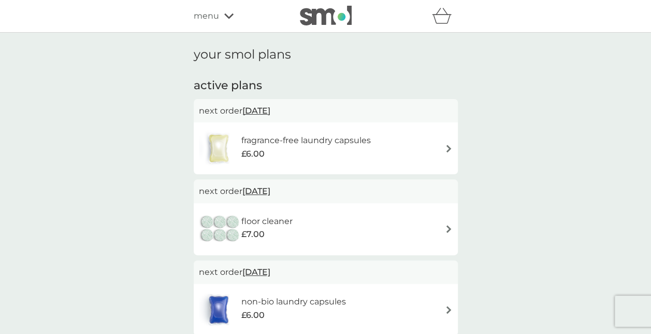
click at [381, 147] on div "fragrance-free laundry capsules £6.00" at bounding box center [311, 148] width 140 height 29
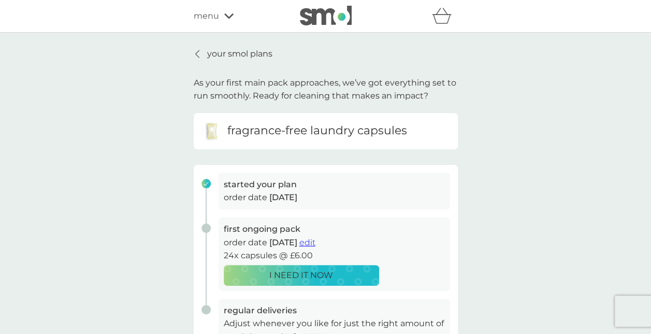
click at [315, 240] on span "edit" at bounding box center [307, 242] width 16 height 10
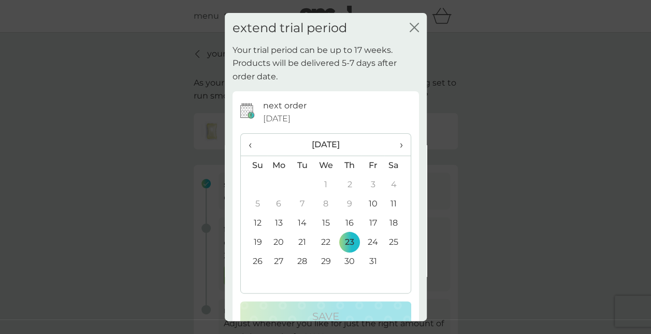
click at [395, 137] on span "›" at bounding box center [397, 145] width 10 height 22
click at [386, 204] on td "10" at bounding box center [397, 203] width 26 height 19
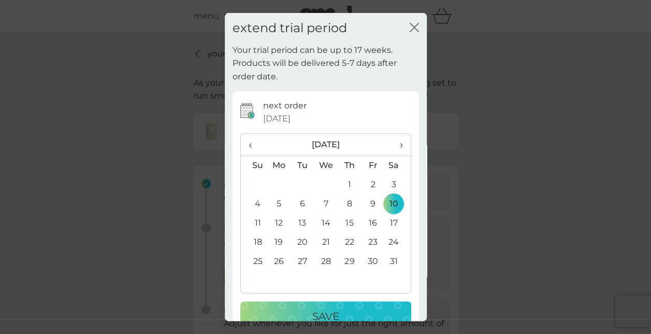
click at [312, 314] on p "Save" at bounding box center [325, 316] width 27 height 17
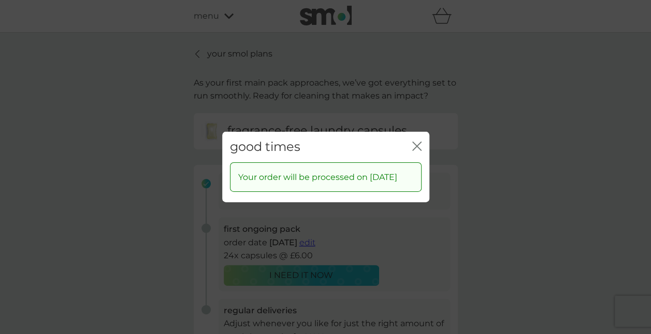
click at [419, 142] on icon "close" at bounding box center [419, 146] width 4 height 8
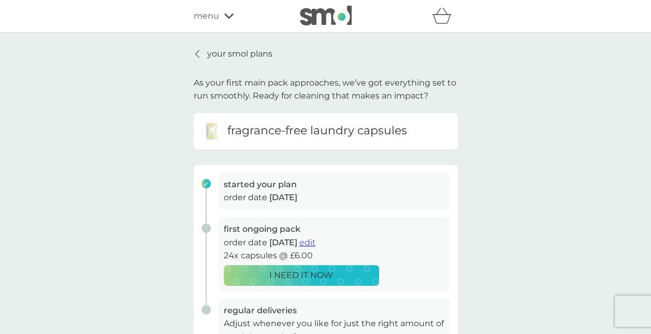
click at [201, 53] on link "your smol plans" at bounding box center [233, 53] width 79 height 13
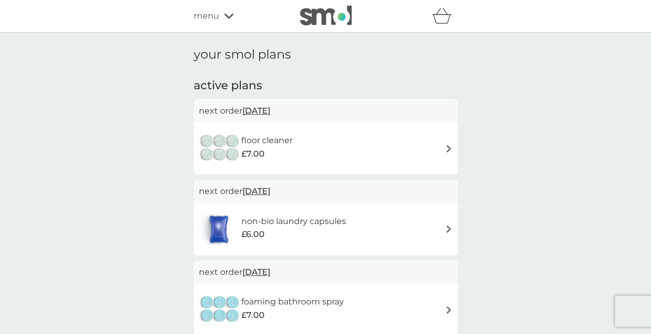
click at [399, 143] on div "floor cleaner £7.00" at bounding box center [326, 148] width 254 height 36
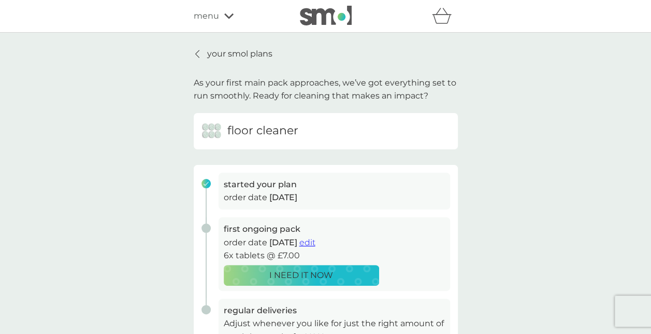
click at [315, 241] on span "edit" at bounding box center [307, 242] width 16 height 10
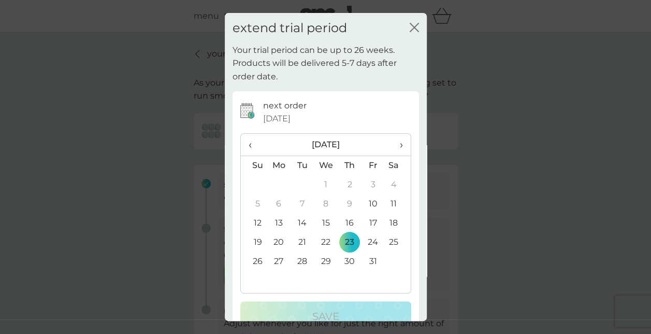
click at [395, 148] on th "›" at bounding box center [397, 145] width 26 height 22
click at [387, 206] on td "10" at bounding box center [397, 203] width 26 height 19
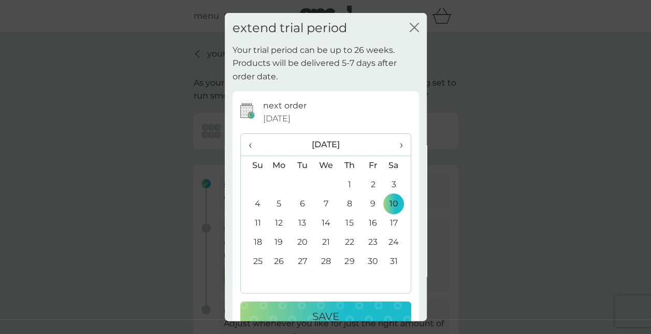
click at [328, 305] on button "Save" at bounding box center [325, 316] width 171 height 30
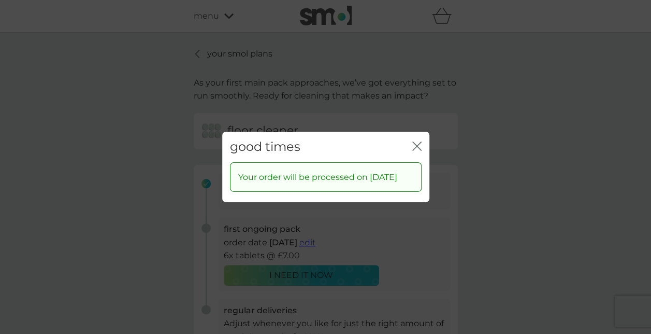
click at [423, 141] on div "good times close" at bounding box center [325, 147] width 207 height 31
click at [419, 142] on icon "close" at bounding box center [419, 146] width 4 height 8
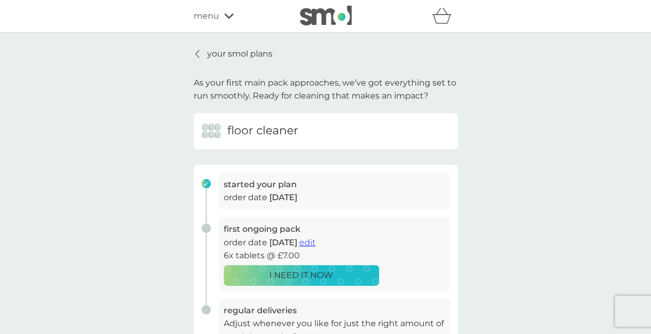
click at [211, 55] on p "your smol plans" at bounding box center [239, 53] width 65 height 13
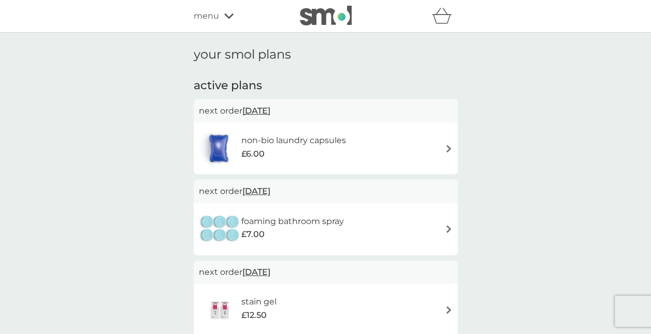
click at [400, 144] on div "non-bio laundry capsules £6.00" at bounding box center [326, 148] width 254 height 36
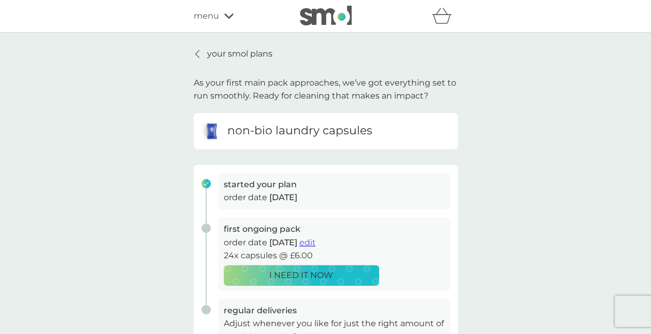
click at [315, 242] on span "edit" at bounding box center [307, 242] width 16 height 10
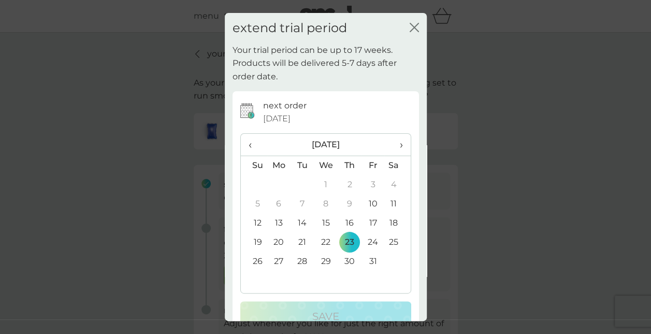
click at [395, 143] on span "›" at bounding box center [397, 145] width 10 height 22
click at [384, 200] on td "10" at bounding box center [397, 203] width 26 height 19
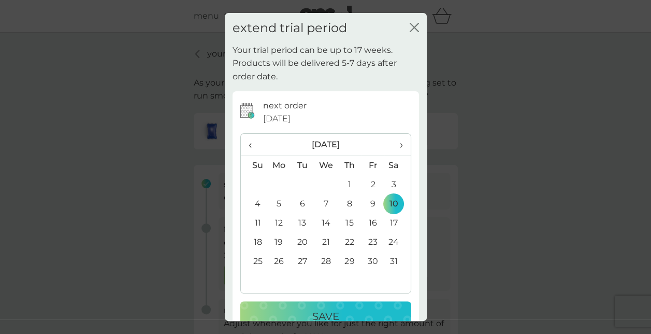
click at [300, 310] on div "Save" at bounding box center [326, 316] width 150 height 17
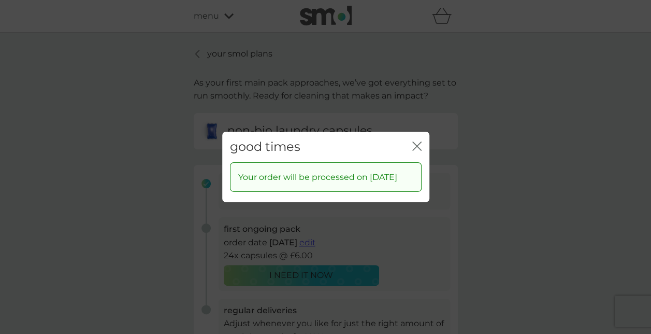
click at [419, 141] on icon "close" at bounding box center [416, 145] width 9 height 9
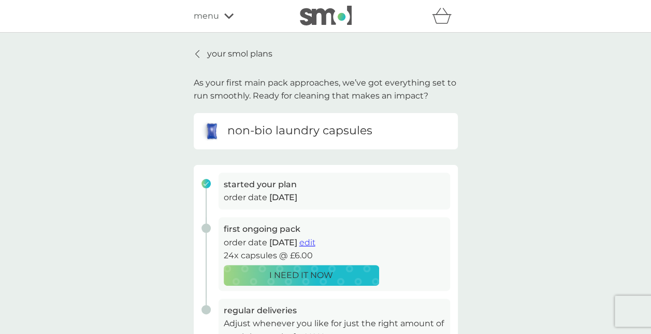
click at [207, 51] on p "your smol plans" at bounding box center [239, 53] width 65 height 13
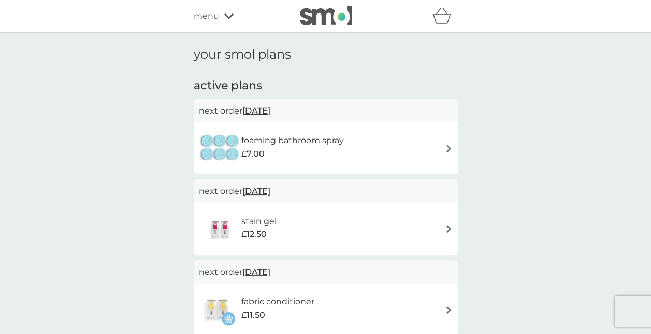
click at [388, 151] on div "foaming bathroom spray £7.00" at bounding box center [326, 148] width 254 height 36
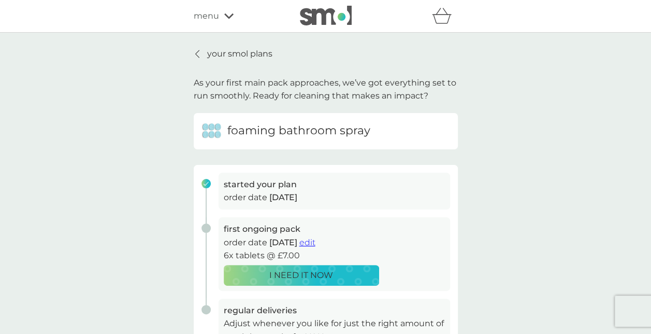
click at [315, 246] on span "edit" at bounding box center [307, 242] width 16 height 10
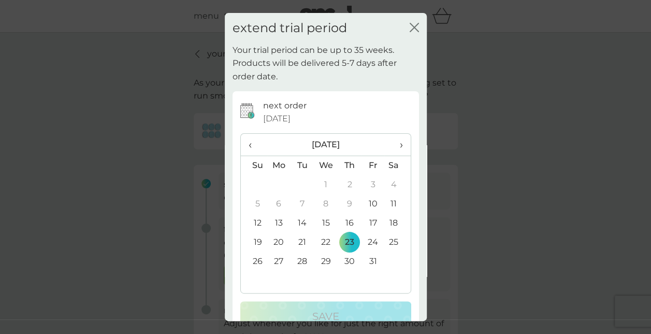
click at [392, 153] on span "›" at bounding box center [397, 145] width 10 height 22
click at [393, 153] on span "›" at bounding box center [397, 145] width 10 height 22
click at [385, 200] on td "10" at bounding box center [397, 203] width 26 height 19
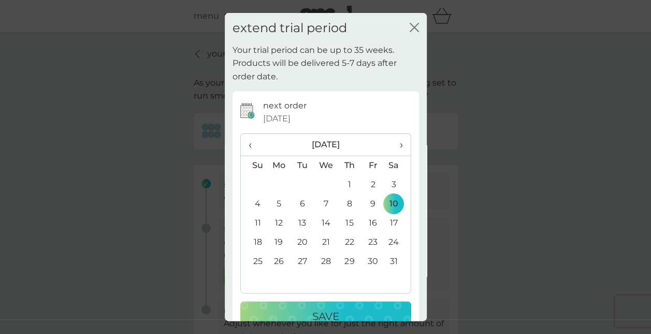
click at [306, 310] on div "Save" at bounding box center [326, 316] width 150 height 17
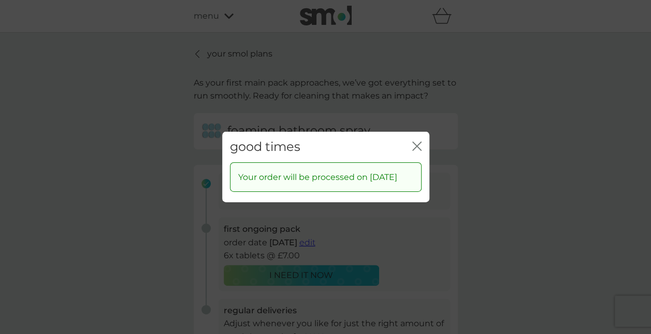
click at [408, 141] on div "good times close" at bounding box center [325, 147] width 207 height 31
click at [415, 141] on icon "close" at bounding box center [416, 145] width 9 height 9
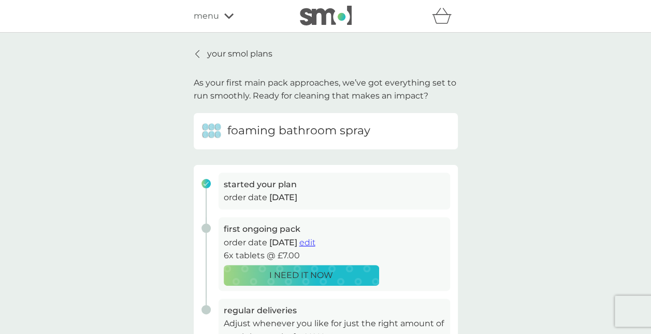
click at [226, 49] on p "your smol plans" at bounding box center [239, 53] width 65 height 13
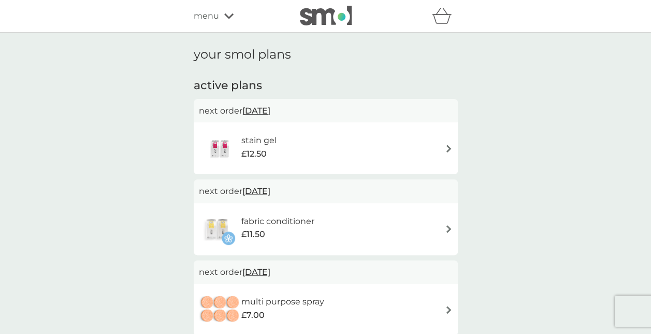
click at [433, 150] on div "stain gel £12.50" at bounding box center [326, 148] width 254 height 36
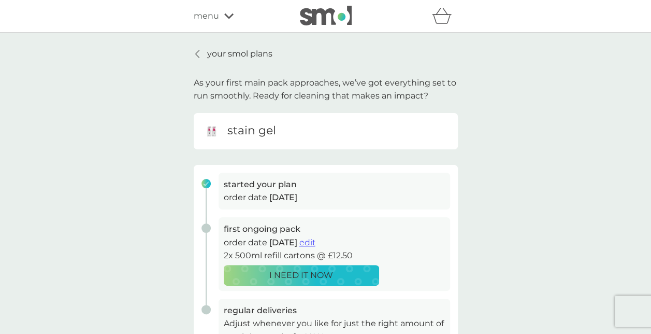
click at [315, 239] on span "edit" at bounding box center [307, 242] width 16 height 10
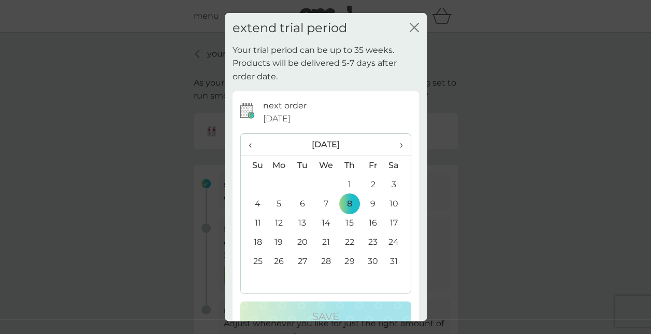
click at [390, 198] on td "10" at bounding box center [397, 203] width 26 height 19
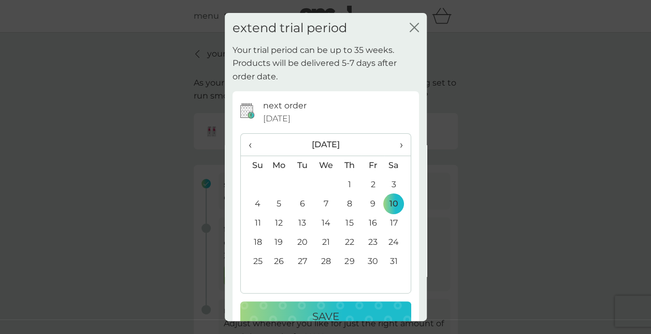
click at [321, 307] on button "Save" at bounding box center [325, 316] width 171 height 30
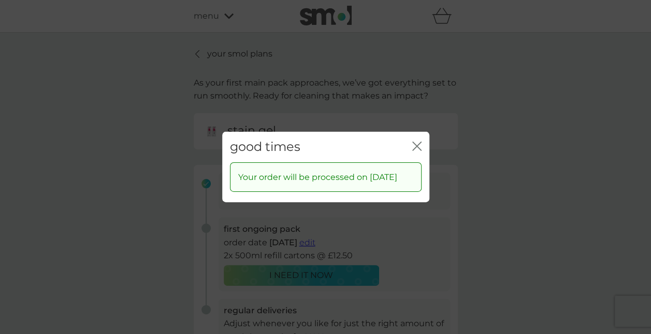
click at [415, 141] on icon "close" at bounding box center [416, 145] width 9 height 9
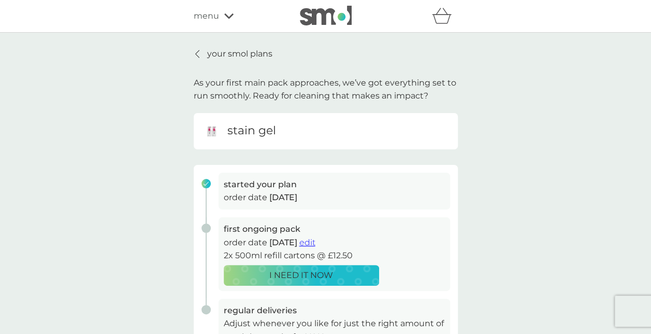
click at [246, 54] on p "your smol plans" at bounding box center [239, 53] width 65 height 13
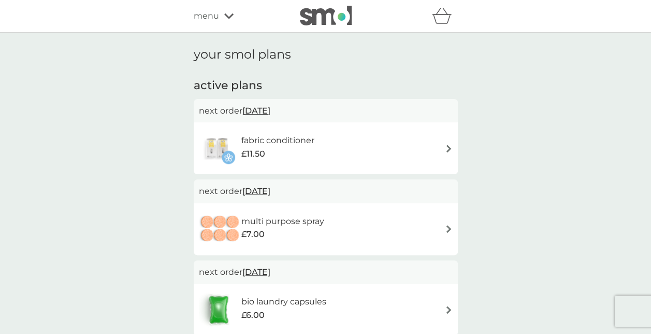
click at [375, 146] on div "fabric conditioner £11.50" at bounding box center [326, 148] width 254 height 36
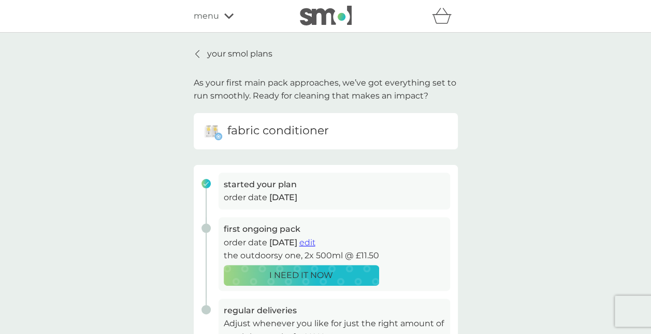
click at [315, 241] on span "edit" at bounding box center [307, 242] width 16 height 10
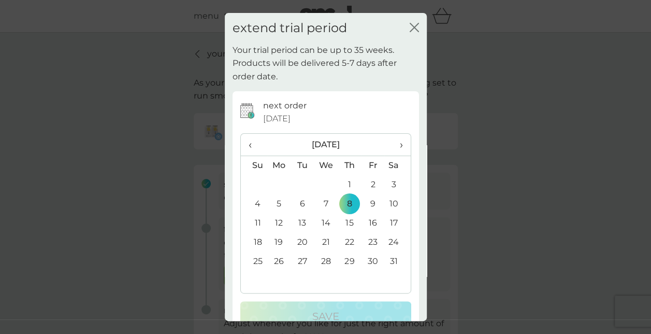
click at [387, 203] on td "10" at bounding box center [397, 203] width 26 height 19
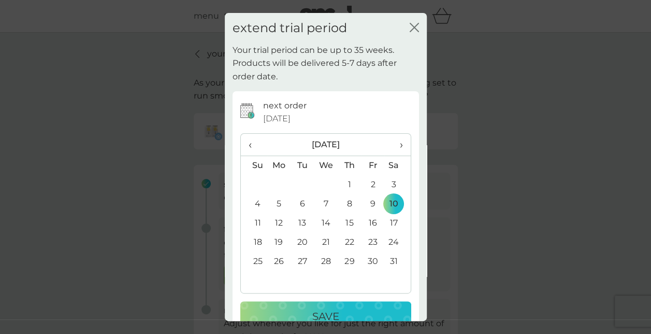
click at [324, 310] on p "Save" at bounding box center [325, 316] width 27 height 17
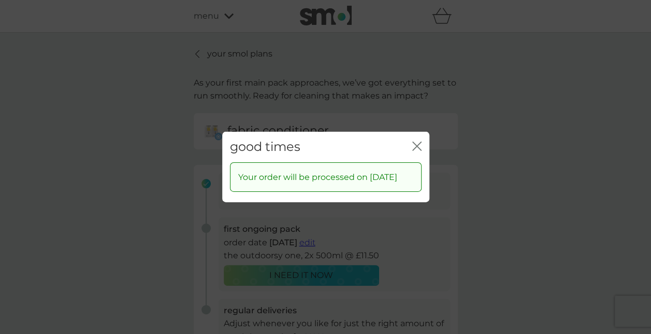
click at [415, 141] on icon "close" at bounding box center [416, 145] width 9 height 9
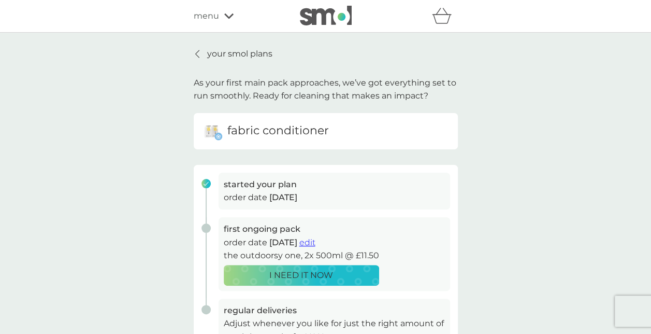
click at [228, 56] on p "your smol plans" at bounding box center [239, 53] width 65 height 13
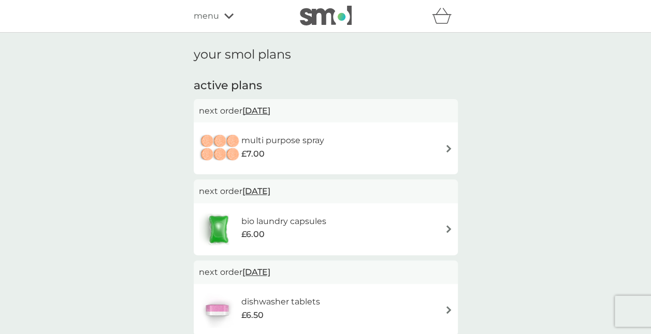
click at [211, 23] on div "refer a friend & you BOTH save smol impact smol shop your smol plans your upcom…" at bounding box center [326, 16] width 264 height 21
click at [216, 19] on span "menu" at bounding box center [206, 15] width 25 height 13
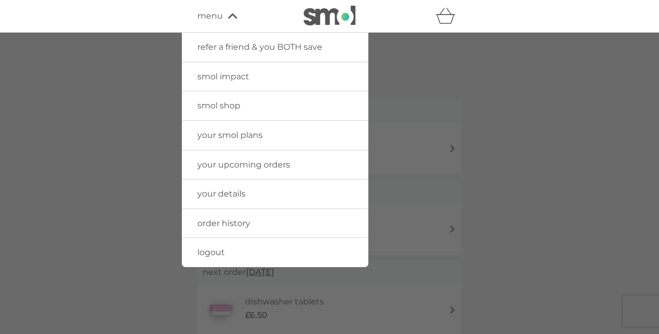
click at [236, 225] on span "order history" at bounding box center [223, 223] width 53 height 10
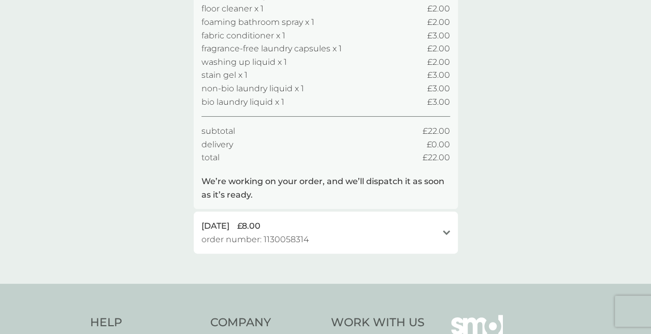
scroll to position [154, 0]
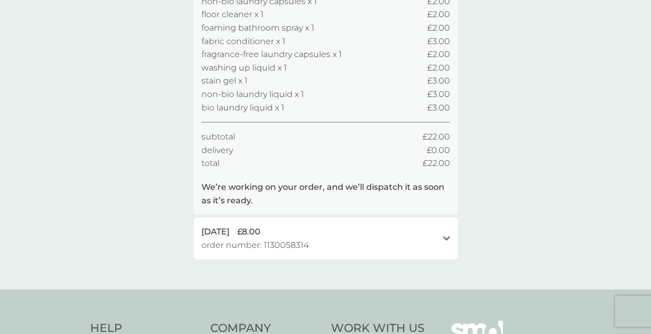
click at [433, 234] on div "9 Oct 2025 £8.00" at bounding box center [319, 231] width 236 height 13
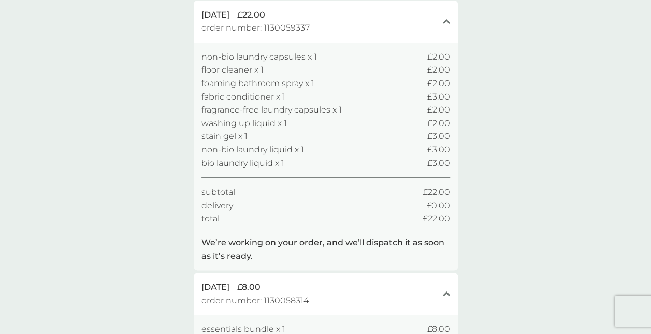
scroll to position [0, 0]
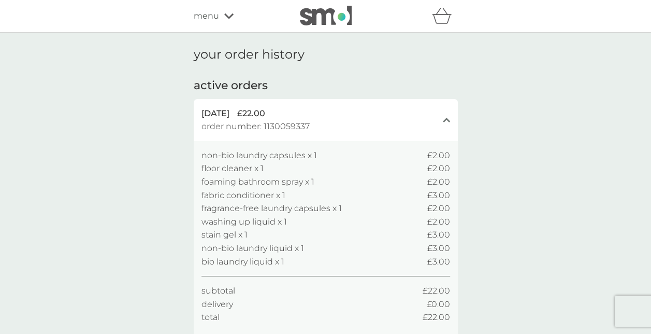
click at [323, 22] on img at bounding box center [326, 16] width 52 height 20
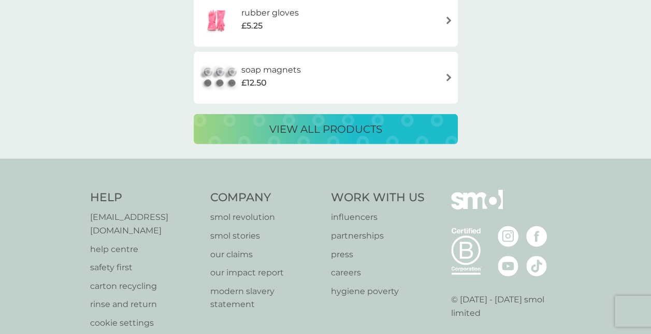
scroll to position [1547, 0]
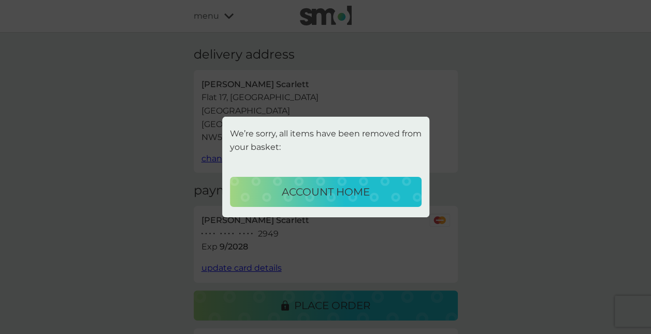
click at [388, 194] on div "account home" at bounding box center [325, 191] width 171 height 17
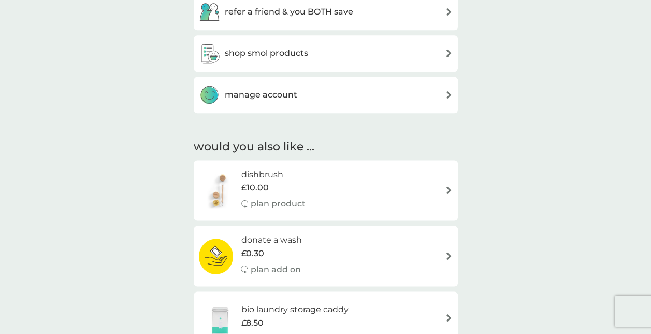
scroll to position [625, 0]
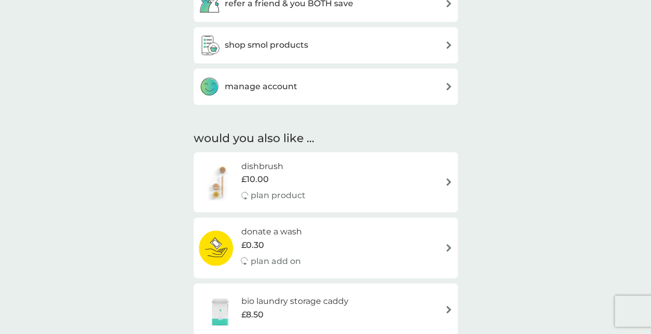
click at [371, 92] on div "manage account" at bounding box center [326, 86] width 254 height 21
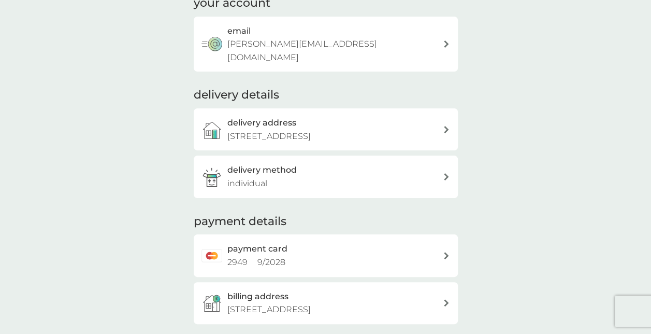
scroll to position [84, 0]
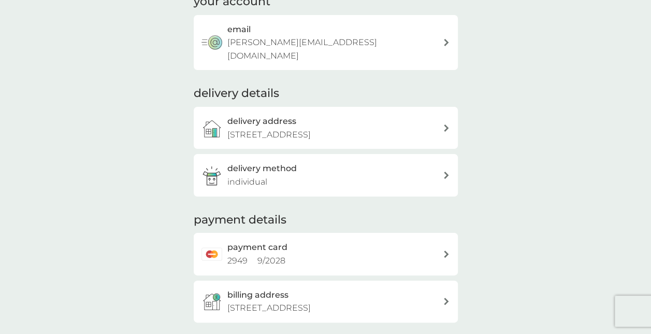
drag, startPoint x: 540, startPoint y: 121, endPoint x: 271, endPoint y: 193, distance: 277.9
click at [271, 193] on div "delivery method individual" at bounding box center [326, 175] width 264 height 42
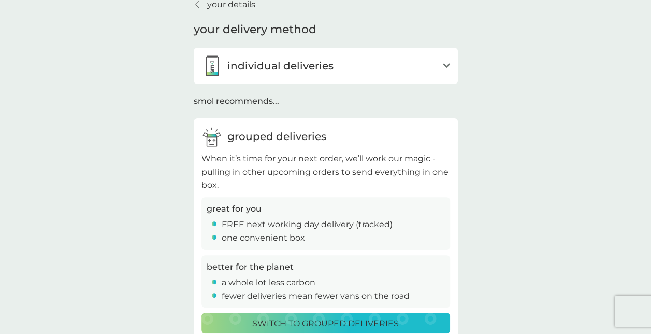
scroll to position [48, 0]
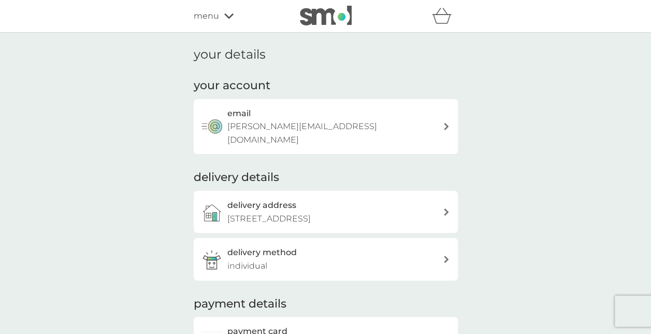
click at [215, 17] on span "menu" at bounding box center [206, 15] width 25 height 13
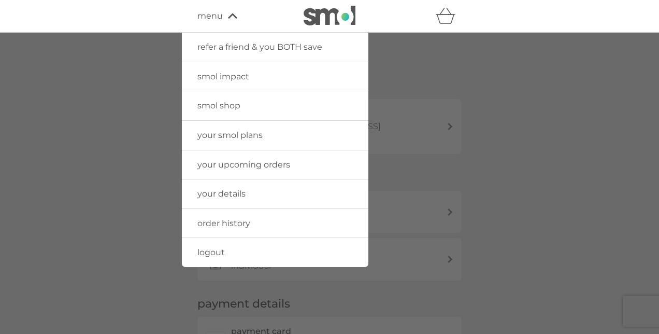
click at [279, 164] on span "your upcoming orders" at bounding box center [243, 165] width 93 height 10
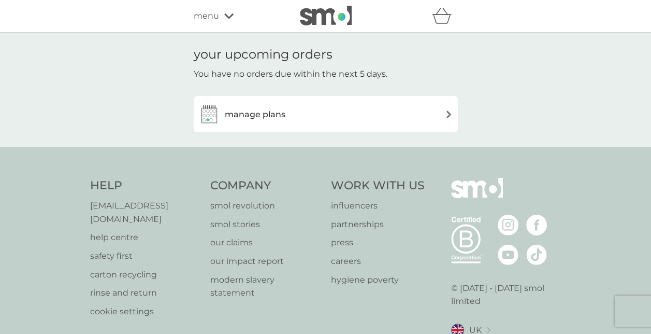
click at [223, 25] on div "refer a friend & you BOTH save smol impact smol shop your smol plans your upcom…" at bounding box center [326, 16] width 264 height 21
click at [215, 16] on span "menu" at bounding box center [206, 15] width 25 height 13
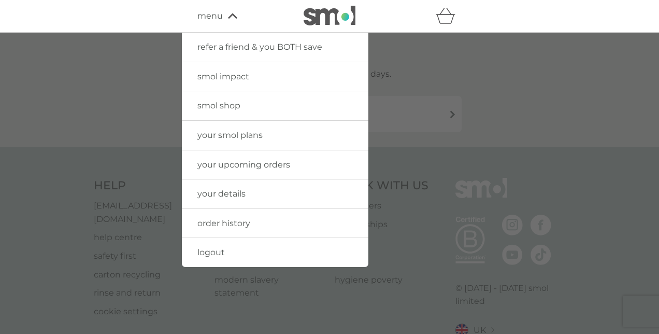
click at [267, 133] on link "your smol plans" at bounding box center [275, 135] width 186 height 29
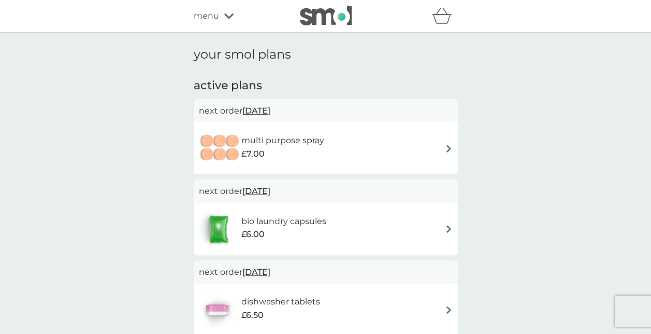
click at [221, 10] on div "menu" at bounding box center [238, 15] width 88 height 13
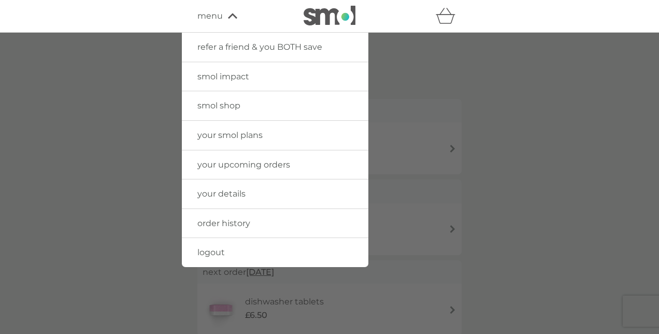
click at [267, 222] on link "order history" at bounding box center [275, 223] width 186 height 29
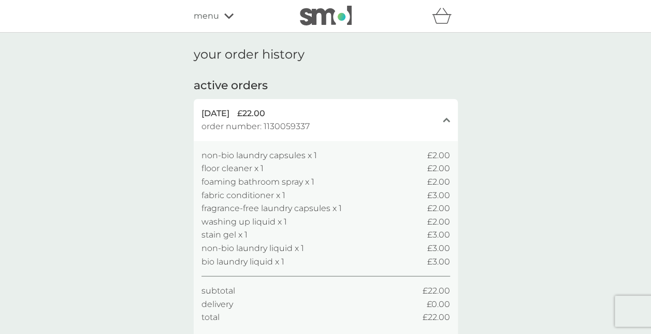
click at [444, 122] on icon "close" at bounding box center [446, 119] width 7 height 5
